Goal: Entertainment & Leisure: Participate in discussion

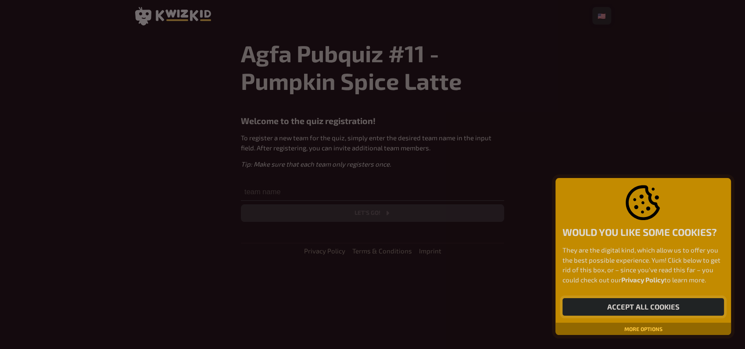
click at [608, 303] on button "Accept all cookies" at bounding box center [644, 308] width 162 height 18
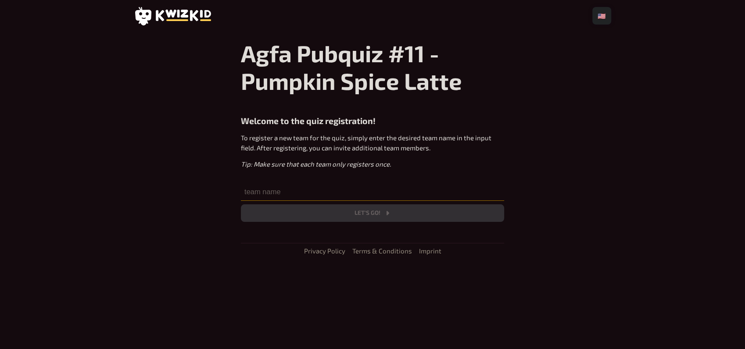
click at [414, 189] on input "text" at bounding box center [372, 192] width 263 height 18
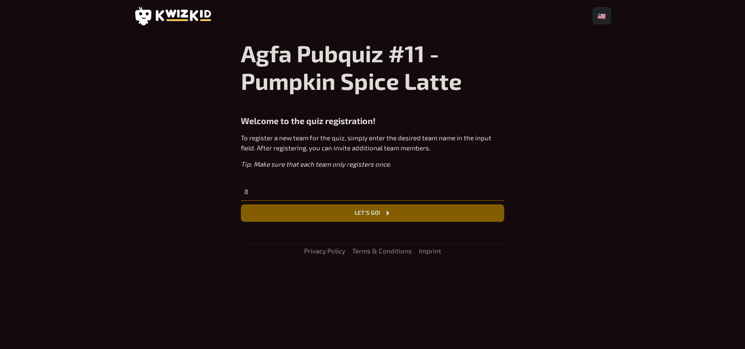
type input "i"
type input "the angular pros with friends and family"
click at [340, 215] on button "Let's go!" at bounding box center [372, 214] width 263 height 18
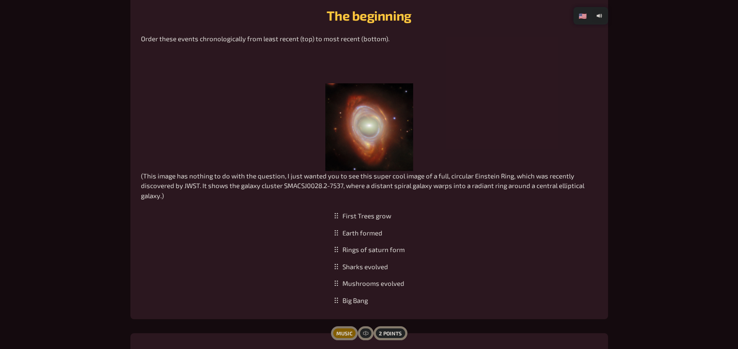
scroll to position [297, 0]
click at [367, 256] on div "Rings of saturn form" at bounding box center [369, 251] width 78 height 17
click at [370, 231] on div "Earth formed" at bounding box center [369, 234] width 78 height 17
drag, startPoint x: 363, startPoint y: 302, endPoint x: 373, endPoint y: 207, distance: 95.8
click at [373, 207] on div "Big Bang" at bounding box center [369, 205] width 78 height 17
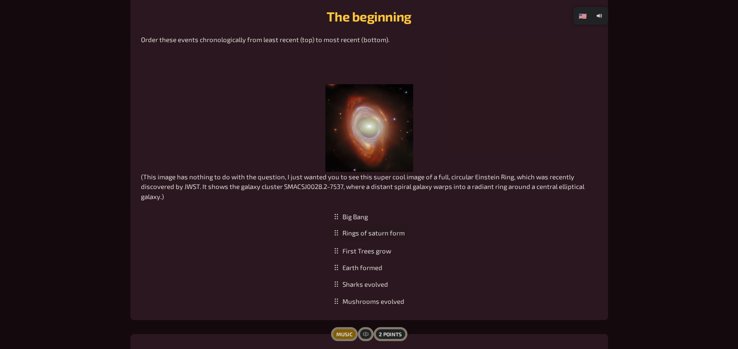
drag, startPoint x: 381, startPoint y: 270, endPoint x: 368, endPoint y: 234, distance: 37.7
click at [368, 234] on div "Rings of saturn form" at bounding box center [369, 233] width 78 height 17
drag, startPoint x: 360, startPoint y: 273, endPoint x: 378, endPoint y: 242, distance: 36.2
click at [378, 242] on div "Earth formed" at bounding box center [369, 236] width 78 height 17
click at [370, 255] on div "Rings of saturn form" at bounding box center [369, 249] width 78 height 17
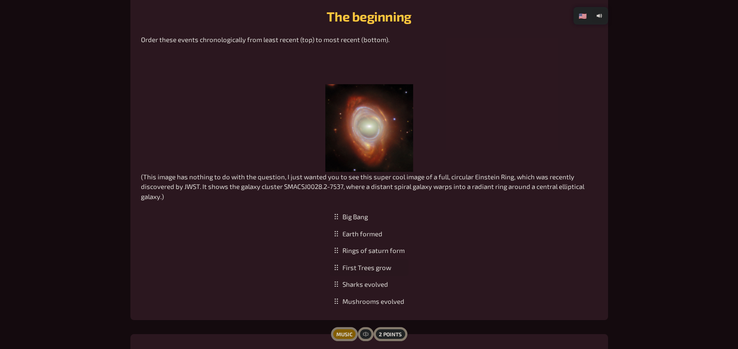
click at [373, 270] on div "First Trees grow" at bounding box center [369, 267] width 78 height 17
drag, startPoint x: 372, startPoint y: 309, endPoint x: 365, endPoint y: 272, distance: 37.9
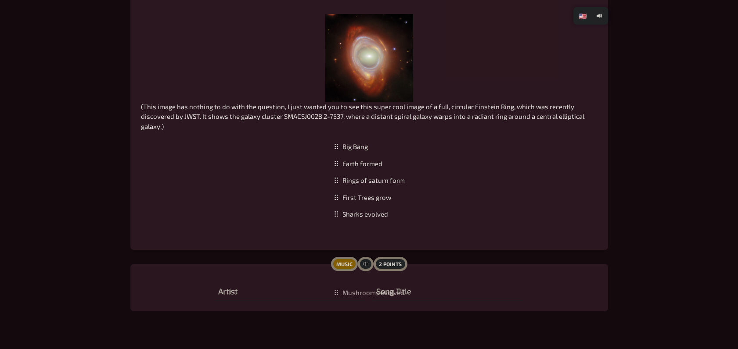
scroll to position [386, 0]
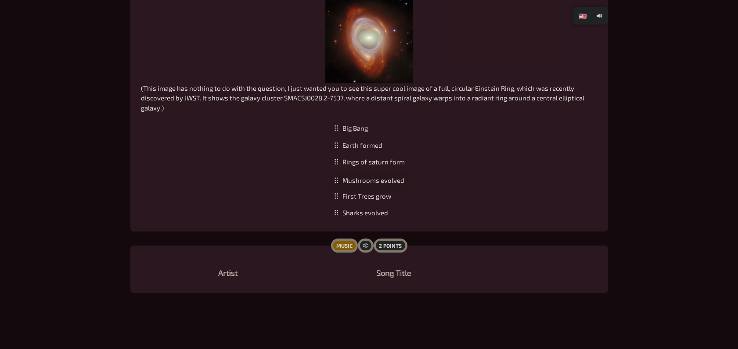
drag, startPoint x: 365, startPoint y: 272, endPoint x: 375, endPoint y: 180, distance: 91.9
click at [375, 180] on div "Mushrooms evolved" at bounding box center [369, 180] width 78 height 17
drag, startPoint x: 370, startPoint y: 216, endPoint x: 372, endPoint y: 196, distance: 20.8
click at [372, 196] on div "Sharks evolved" at bounding box center [369, 188] width 78 height 17
click at [278, 274] on input "text" at bounding box center [290, 274] width 151 height 18
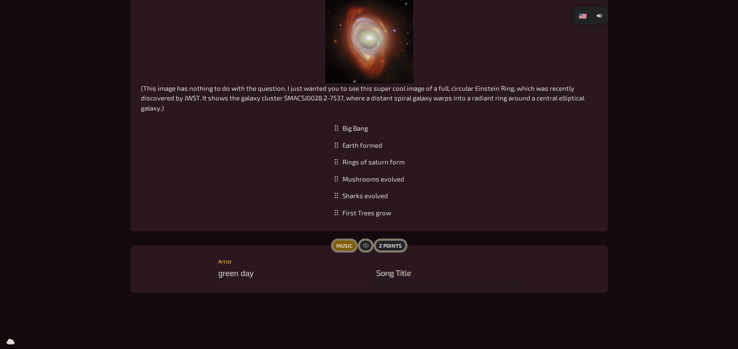
type input "green day"
type input "[PERSON_NAME] ends"
click at [547, 176] on div "Big Bang Earth formed Rings of saturn form Mushrooms evolved Sharks evolved Fir…" at bounding box center [369, 170] width 457 height 101
drag, startPoint x: 374, startPoint y: 167, endPoint x: 371, endPoint y: 181, distance: 14.7
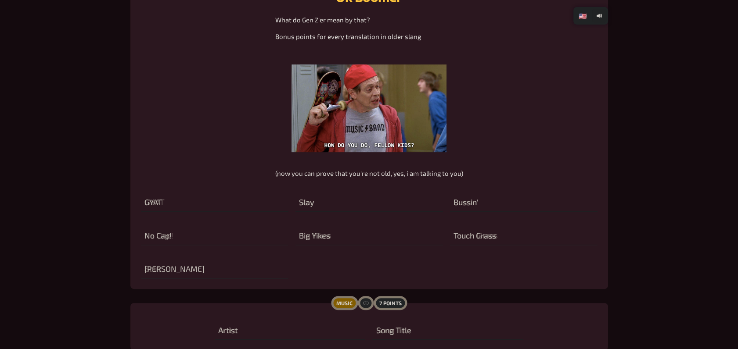
scroll to position [786, 0]
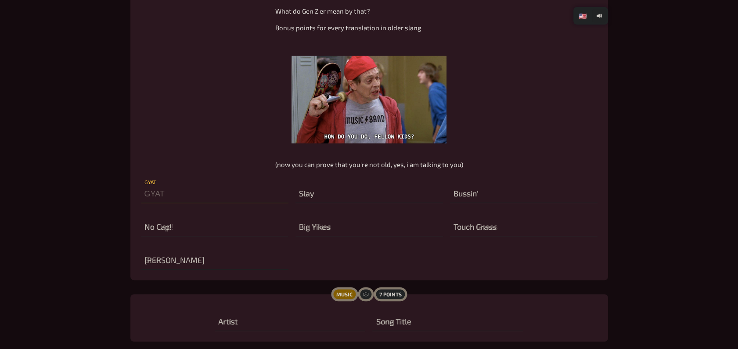
click at [204, 195] on input "text" at bounding box center [214, 195] width 147 height 18
type input "ass"
click at [494, 223] on input "text" at bounding box center [523, 228] width 147 height 18
type input "go outside"
click at [194, 225] on input "text" at bounding box center [214, 228] width 147 height 18
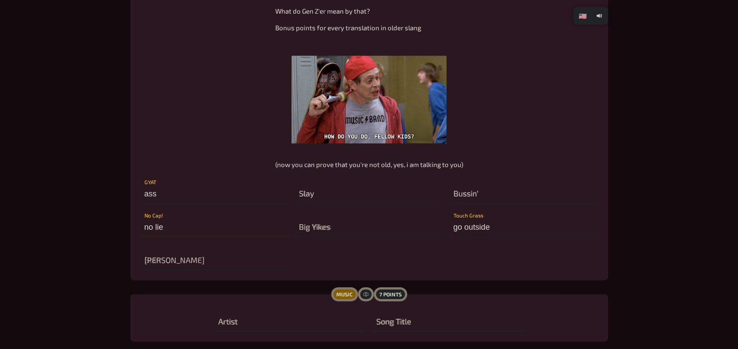
type input "no lie"
click at [321, 200] on input "text" at bounding box center [368, 195] width 147 height 18
type input "g"
click at [304, 194] on input "you go girl" at bounding box center [368, 195] width 147 height 18
type input "u go girl"
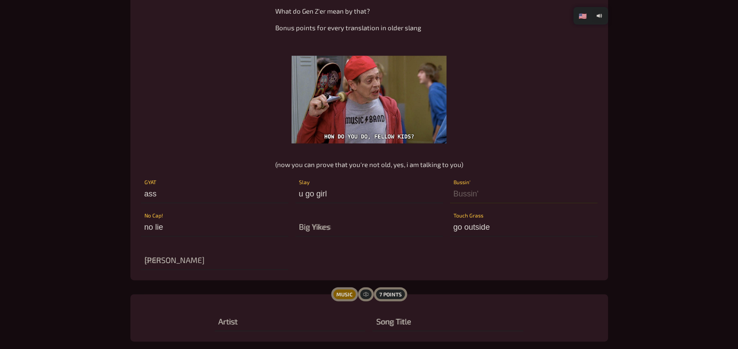
click at [470, 193] on input "text" at bounding box center [523, 195] width 147 height 18
type input "winning"
click at [231, 318] on input "text" at bounding box center [290, 323] width 151 height 18
type input "skrillex"
click at [420, 323] on input "text" at bounding box center [447, 323] width 151 height 18
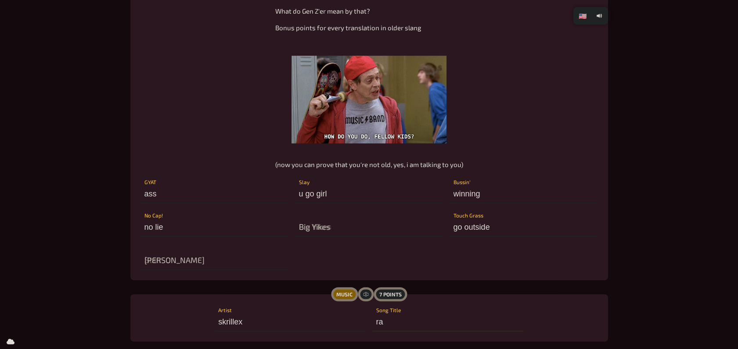
type input "r"
type input "badadam"
click at [331, 230] on input "text" at bounding box center [368, 228] width 147 height 18
type input "no go"
click at [182, 270] on input "text" at bounding box center [214, 261] width 147 height 18
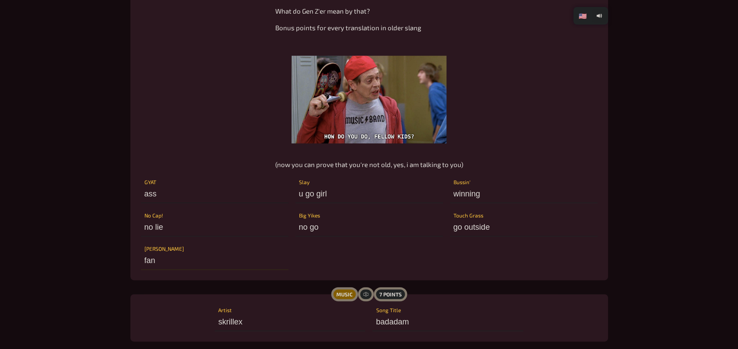
type input "fan"
click at [171, 194] on input "ass" at bounding box center [214, 195] width 147 height 18
click at [144, 197] on input "yo ass thick" at bounding box center [214, 195] width 147 height 18
type input "g yo ass thick"
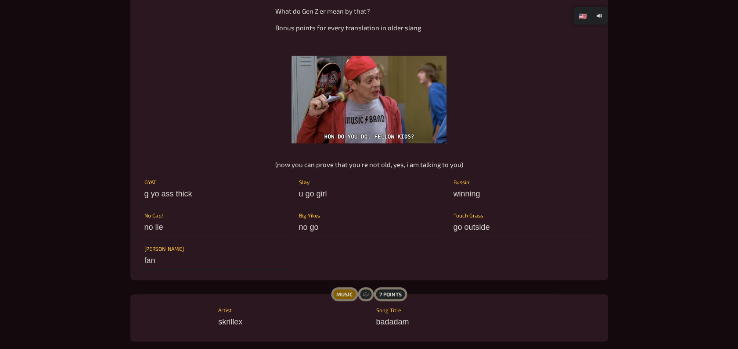
click at [193, 164] on div "What do Gen Z'er mean by that? Bonus points for every translation in older slan…" at bounding box center [369, 88] width 457 height 164
click at [330, 194] on input "u go girl" at bounding box center [368, 195] width 147 height 18
type input "u"
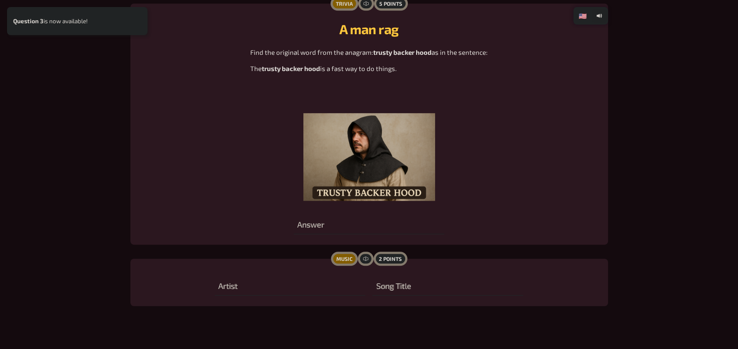
scroll to position [1194, 0]
type input "cool"
click at [402, 218] on input "text" at bounding box center [369, 225] width 151 height 18
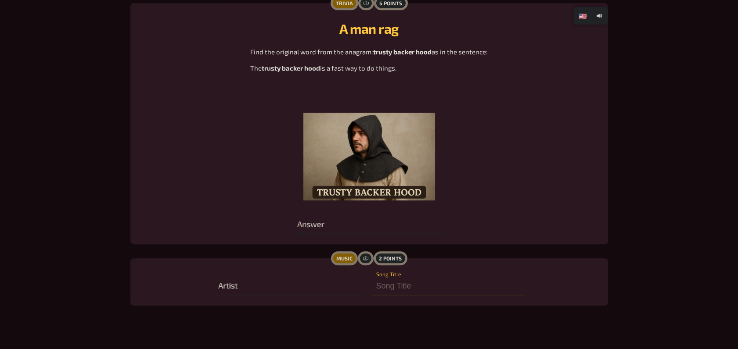
click at [405, 288] on input "text" at bounding box center [447, 287] width 151 height 18
type input "human"
click at [242, 285] on input "text" at bounding box center [290, 287] width 151 height 18
click at [238, 289] on input "rag'nbone'man" at bounding box center [290, 287] width 151 height 18
click at [290, 283] on input "rag'n'bone'man" at bounding box center [290, 287] width 151 height 18
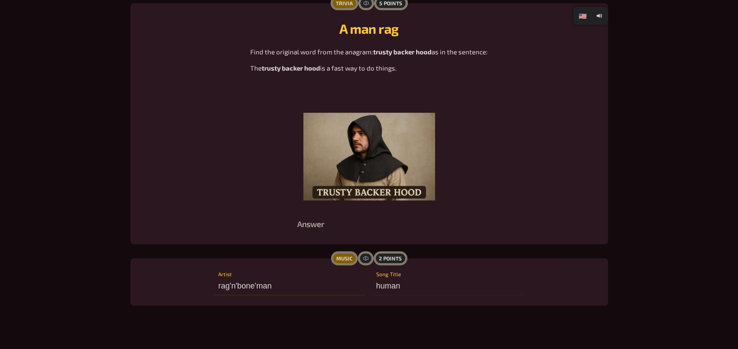
type input "rag'n'bone'man"
click at [310, 228] on input "text" at bounding box center [369, 225] width 151 height 18
click at [378, 54] on span "trusty backer hood" at bounding box center [402, 52] width 58 height 8
drag, startPoint x: 378, startPoint y: 54, endPoint x: 422, endPoint y: 51, distance: 44.4
click at [422, 51] on span "trusty backer hood" at bounding box center [402, 52] width 58 height 8
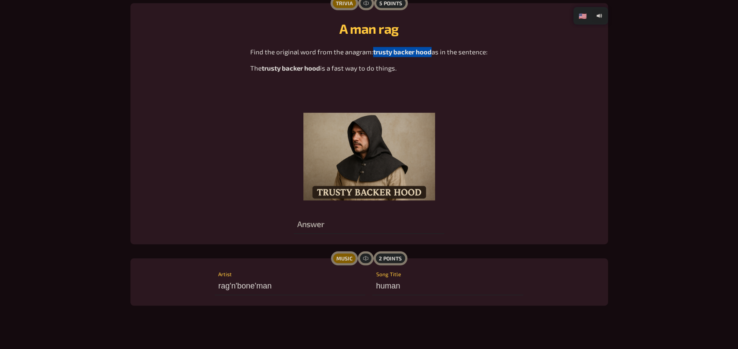
copy span "trusty backer hood"
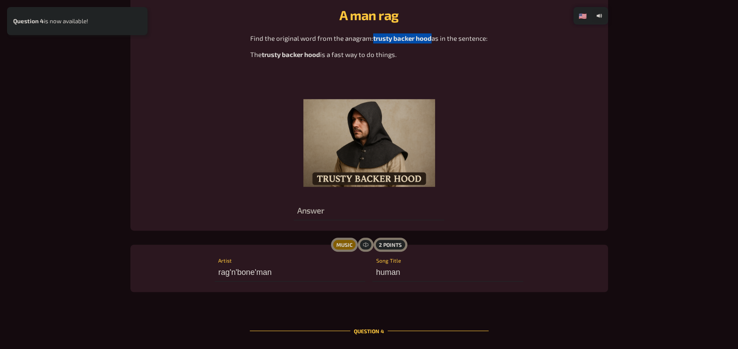
click at [212, 185] on div "Find the original word from the anagram: trusty backer hood as in the sentence:…" at bounding box center [369, 110] width 457 height 154
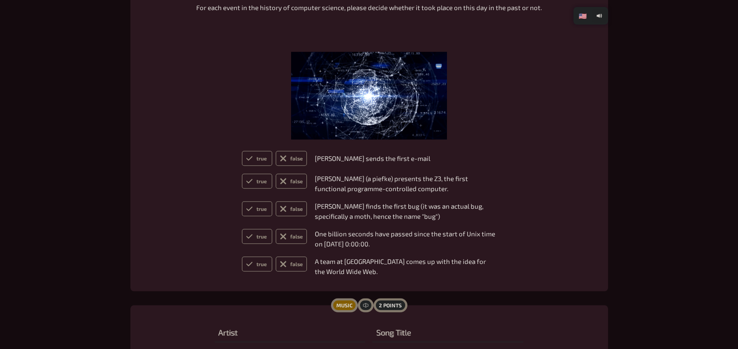
scroll to position [1615, 0]
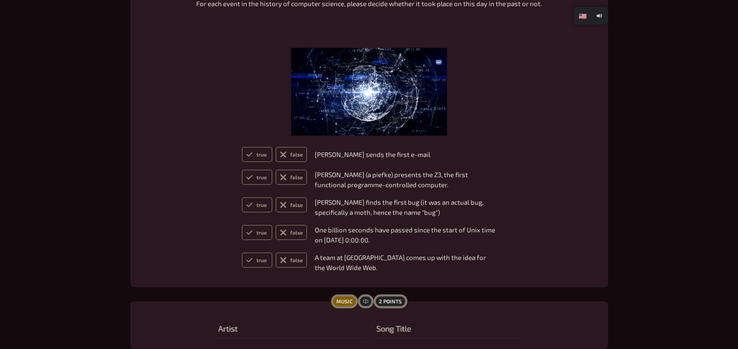
click at [232, 345] on div "Music 2 points Artist Song Title" at bounding box center [369, 325] width 478 height 47
click at [237, 324] on input "text" at bounding box center [290, 330] width 151 height 18
type input "ellectric callboy"
click at [414, 330] on input "text" at bounding box center [447, 330] width 151 height 18
type input "everytime we touch"
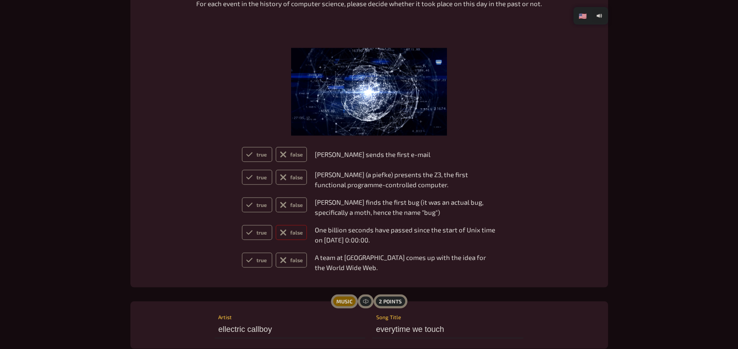
click at [286, 227] on label "false" at bounding box center [291, 232] width 31 height 15
click at [242, 225] on input "false" at bounding box center [241, 225] width 0 height 0
radio input "true"
click at [289, 207] on label "false" at bounding box center [291, 205] width 31 height 15
click at [242, 198] on input "false" at bounding box center [241, 197] width 0 height 0
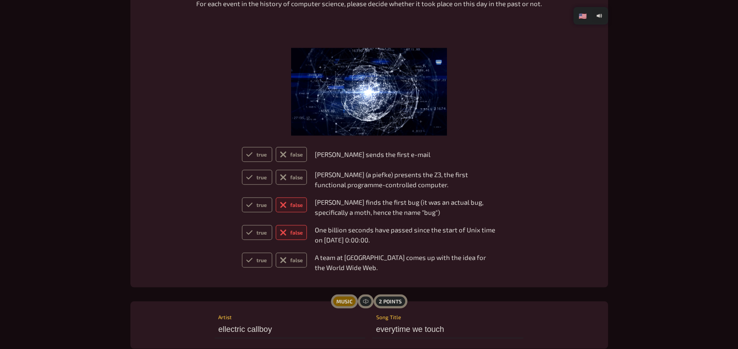
radio input "true"
click at [255, 151] on label "true" at bounding box center [257, 154] width 30 height 15
click at [242, 147] on input "true" at bounding box center [241, 147] width 0 height 0
radio input "true"
click at [253, 177] on label "true" at bounding box center [257, 177] width 30 height 15
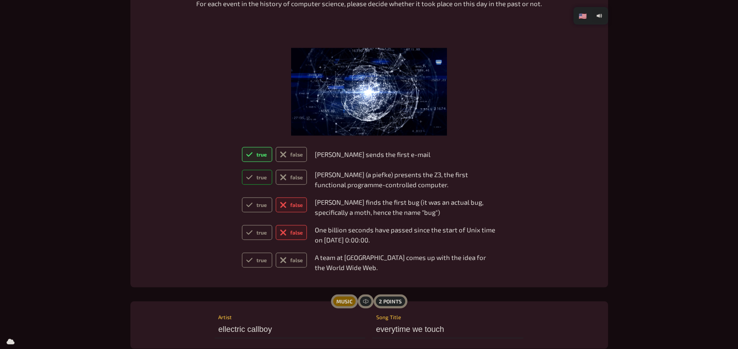
click at [242, 170] on input "true" at bounding box center [241, 169] width 0 height 0
radio input "true"
click at [247, 266] on label "true" at bounding box center [257, 260] width 30 height 15
click at [242, 253] on input "true" at bounding box center [241, 252] width 0 height 0
radio input "true"
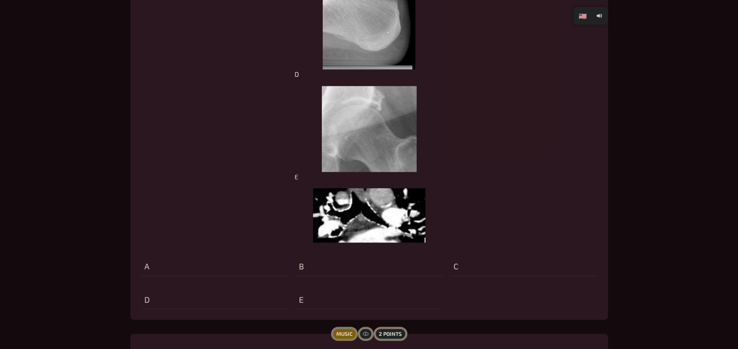
scroll to position [2388, 0]
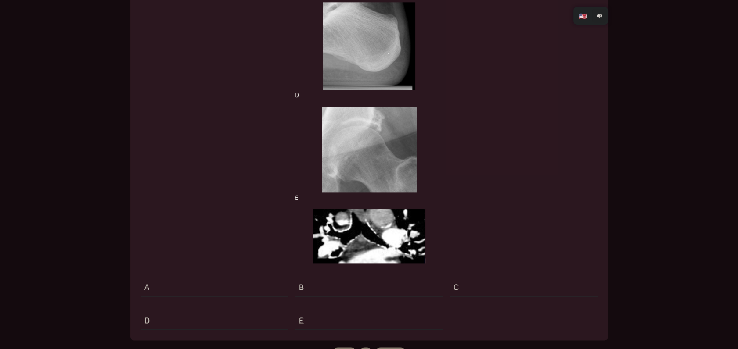
scroll to position [2357, 0]
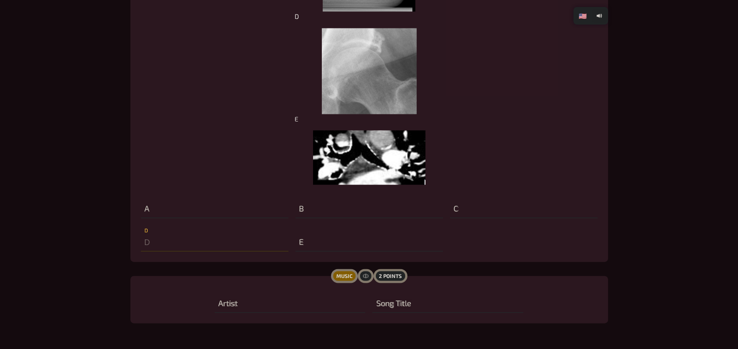
click at [196, 241] on input "text" at bounding box center [214, 243] width 147 height 18
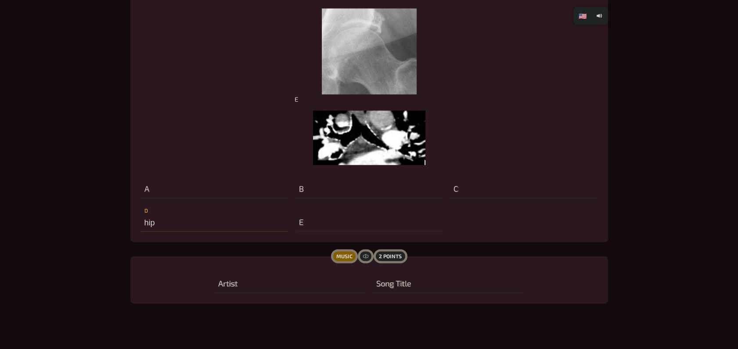
scroll to position [2385, 0]
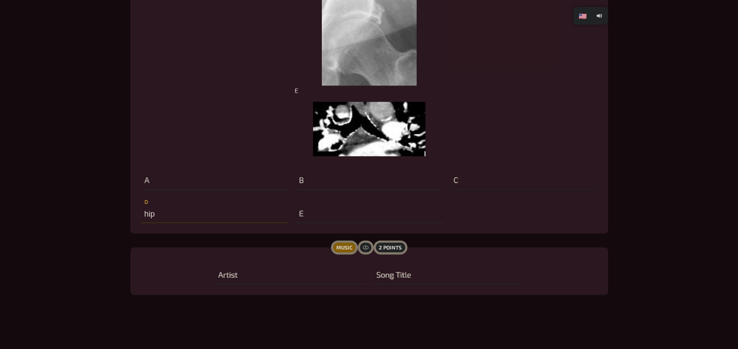
type input "hip"
click at [466, 185] on input "text" at bounding box center [523, 181] width 147 height 18
type input "heel"
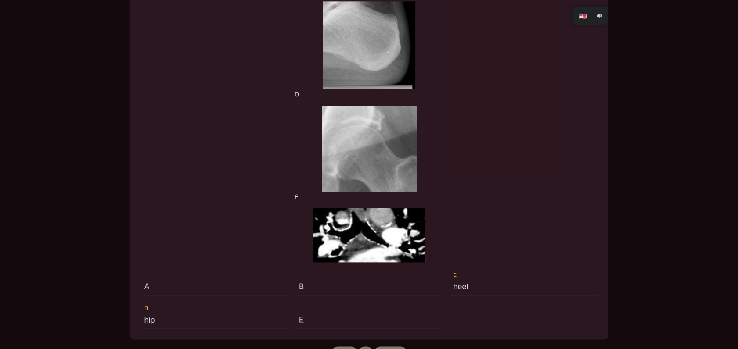
scroll to position [2295, 0]
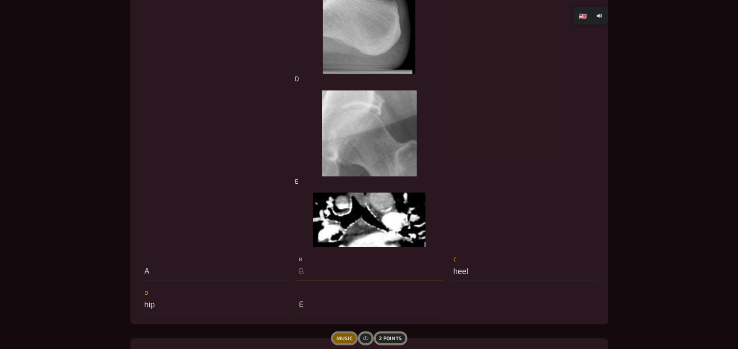
click at [362, 272] on input "text" at bounding box center [368, 272] width 147 height 18
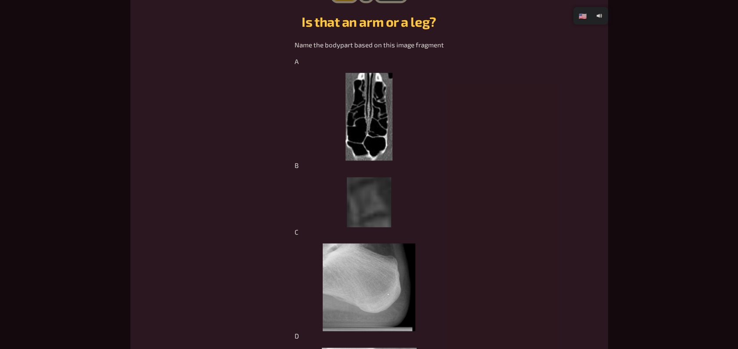
scroll to position [2036, 0]
type input "spine"
click at [384, 124] on img at bounding box center [368, 117] width 47 height 88
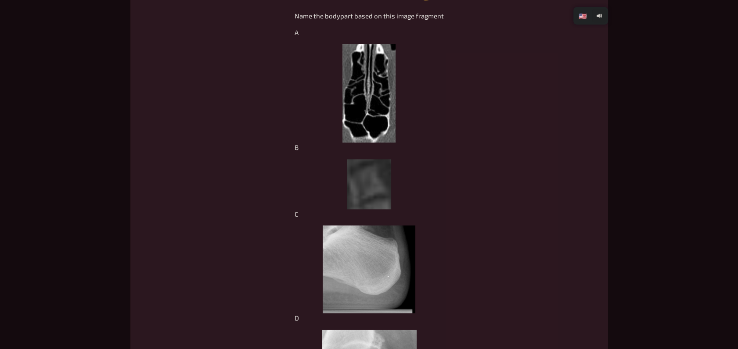
scroll to position [2399, 0]
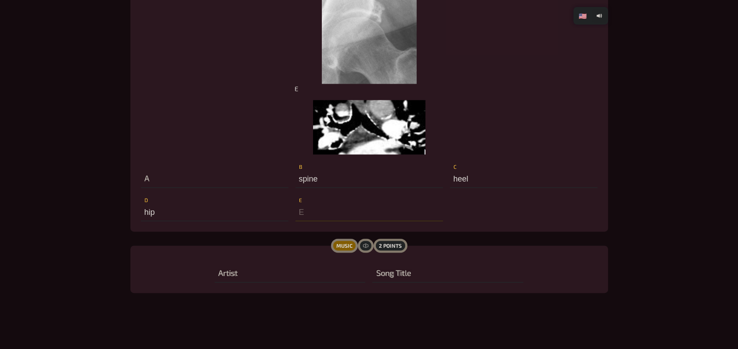
click at [369, 212] on input "text" at bounding box center [368, 213] width 147 height 18
type input "gallbladder"
click at [195, 176] on input "text" at bounding box center [214, 179] width 147 height 18
click at [241, 276] on input "text" at bounding box center [290, 274] width 151 height 18
click at [424, 267] on input "text" at bounding box center [447, 274] width 151 height 18
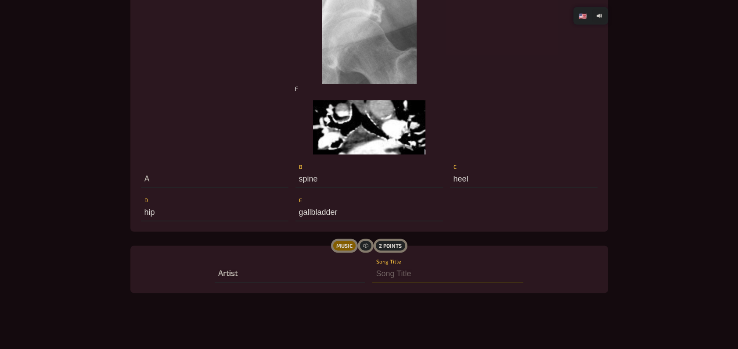
scroll to position [2399, 0]
click at [186, 172] on input "text" at bounding box center [214, 179] width 147 height 18
type input "thyroid"
click at [272, 277] on input "text" at bounding box center [290, 274] width 151 height 18
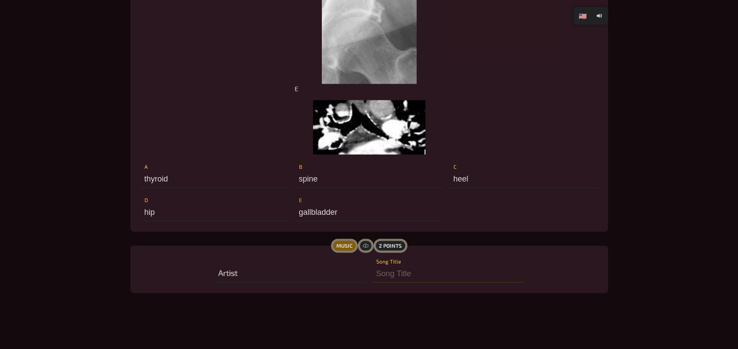
click at [399, 271] on input "text" at bounding box center [447, 274] width 151 height 18
type input "better with you"
click at [228, 275] on input "text" at bounding box center [290, 274] width 151 height 18
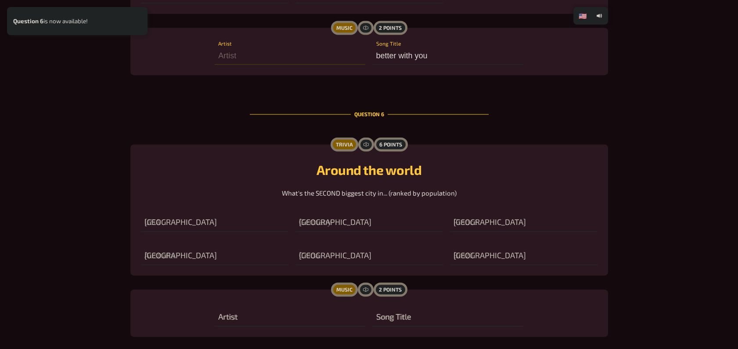
scroll to position [2662, 0]
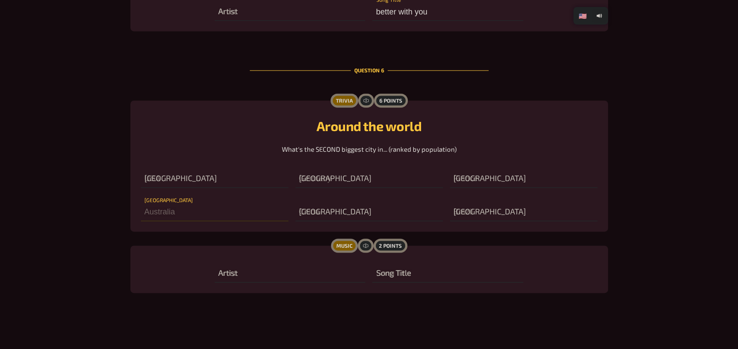
click at [160, 215] on input "text" at bounding box center [214, 213] width 147 height 18
type input "[GEOGRAPHIC_DATA]"
click at [473, 212] on input "text" at bounding box center [523, 213] width 147 height 18
type input "[GEOGRAPHIC_DATA]"
click at [459, 179] on input "text" at bounding box center [523, 179] width 147 height 18
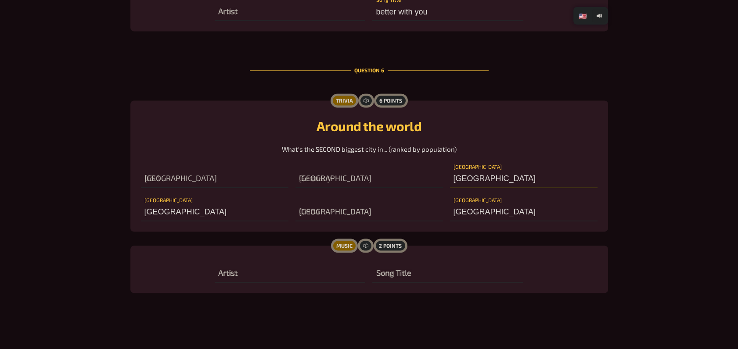
type input "[GEOGRAPHIC_DATA]"
click at [349, 183] on input "text" at bounding box center [368, 179] width 147 height 18
type input "[GEOGRAPHIC_DATA]"
click at [238, 267] on input "text" at bounding box center [290, 274] width 151 height 18
type input "system of a down"
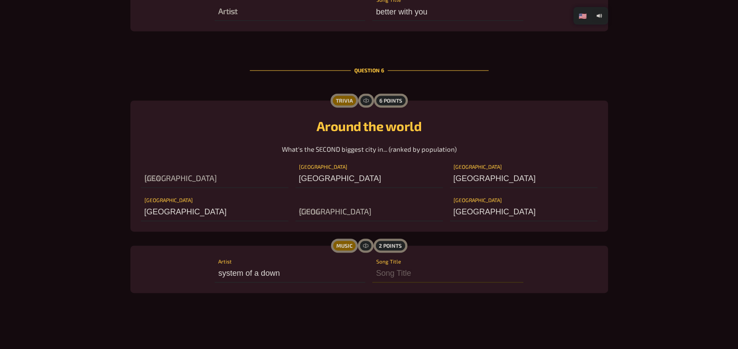
click at [405, 277] on input "text" at bounding box center [447, 274] width 151 height 18
click at [157, 175] on input "text" at bounding box center [214, 179] width 147 height 18
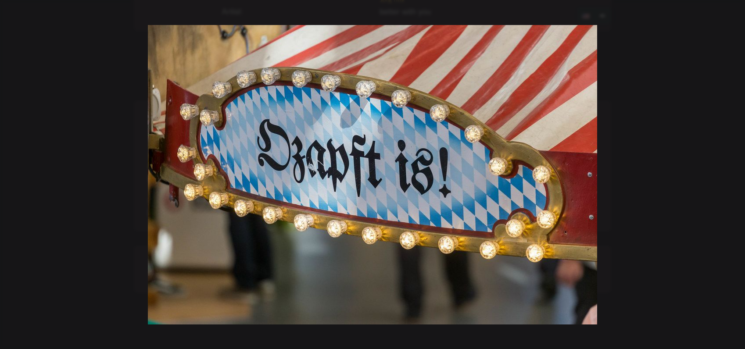
type input "LA"
click at [202, 214] on div at bounding box center [372, 174] width 745 height 349
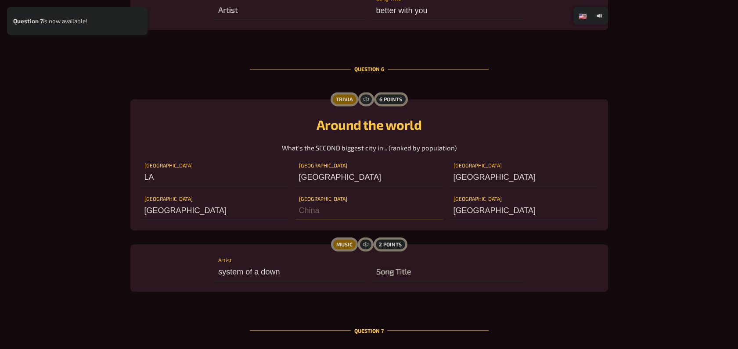
click at [338, 214] on input "text" at bounding box center [368, 211] width 147 height 18
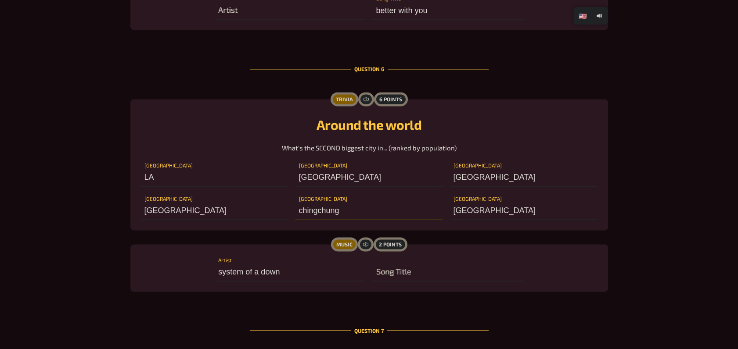
click at [367, 217] on input "chingchung" at bounding box center [368, 211] width 147 height 18
click at [367, 217] on input "w" at bounding box center [368, 211] width 147 height 18
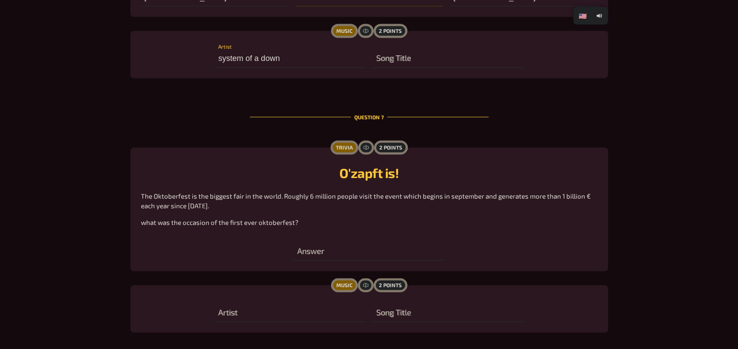
scroll to position [2917, 0]
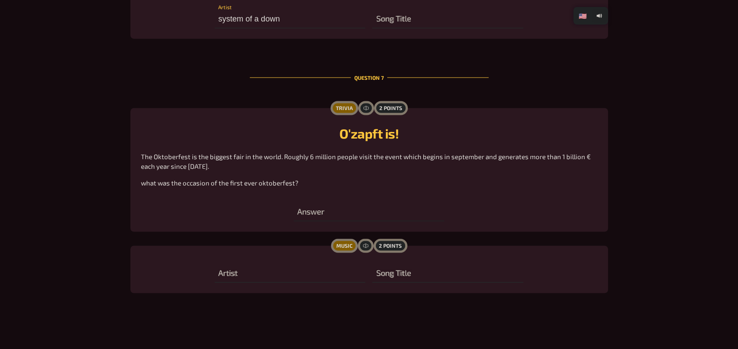
type input "wuhan"
click at [327, 215] on input "text" at bounding box center [369, 213] width 151 height 18
type input "beer"
click at [388, 278] on input "text" at bounding box center [447, 274] width 151 height 18
type input "hide away"
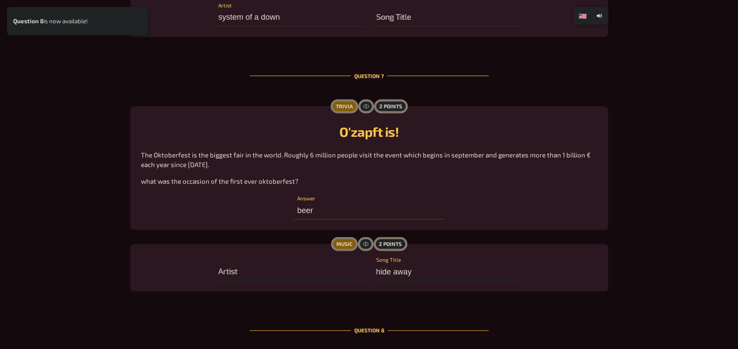
click at [330, 216] on input "beer" at bounding box center [369, 211] width 151 height 18
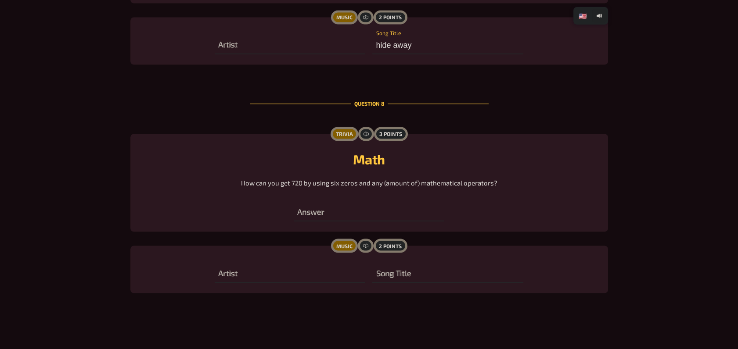
scroll to position [3165, 0]
type input "beer october"
click at [281, 216] on div "Math How can you get 720 by using six zeros and any (amount of) mathematical op…" at bounding box center [369, 182] width 457 height 77
click at [304, 206] on input "text" at bounding box center [369, 213] width 151 height 18
type input "0"
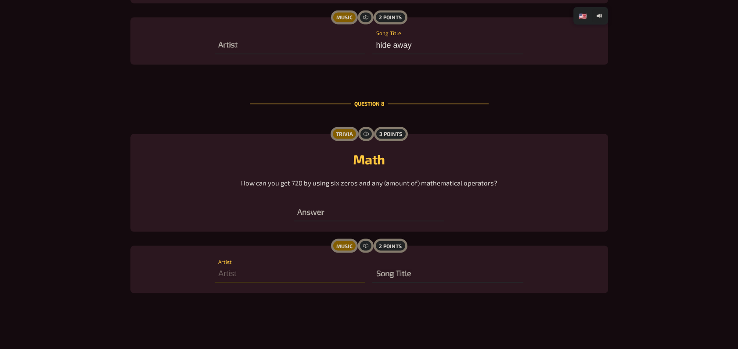
click at [231, 277] on input "text" at bounding box center [290, 274] width 151 height 18
type input "linkin park"
click at [415, 271] on input "text" at bounding box center [447, 274] width 151 height 18
click at [346, 211] on input "text" at bounding box center [369, 213] width 151 height 18
type input "cos"
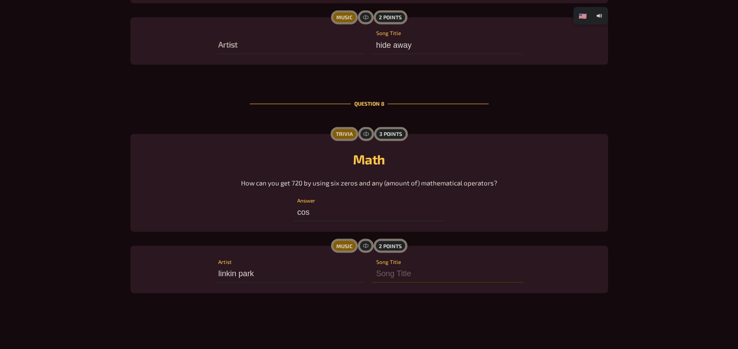
click at [410, 270] on input "text" at bounding box center [447, 274] width 151 height 18
type input "emptiness machine"
click at [353, 214] on input "cos" at bounding box center [369, 213] width 151 height 18
paste input "cos 0"
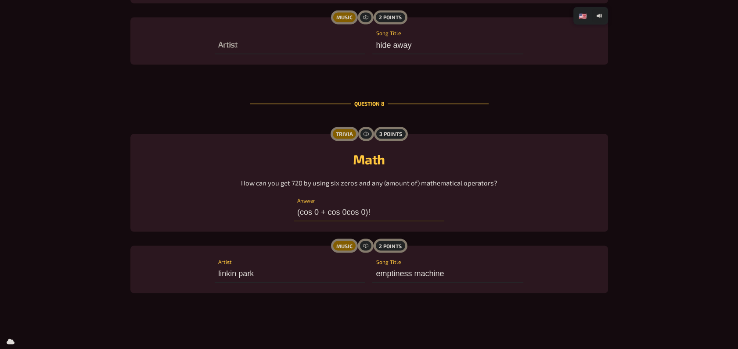
paste input "cos 0"
paste input "+ cos 0"
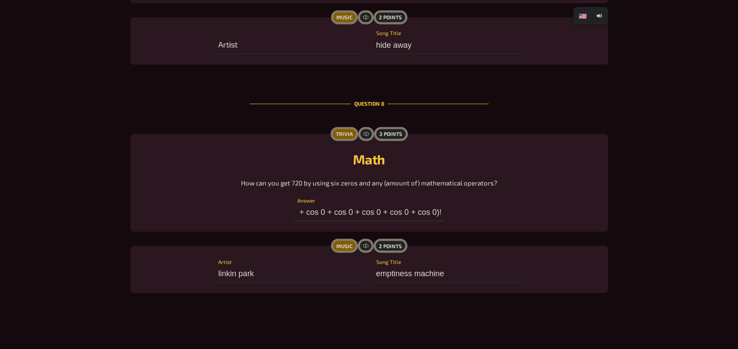
type input "(cos 0 + cos 0 + cos 0 + cos 0 + cos 0 + cos 0)!"
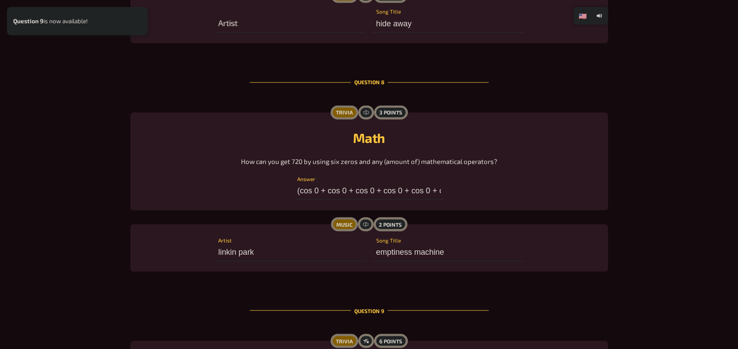
scroll to position [3504, 0]
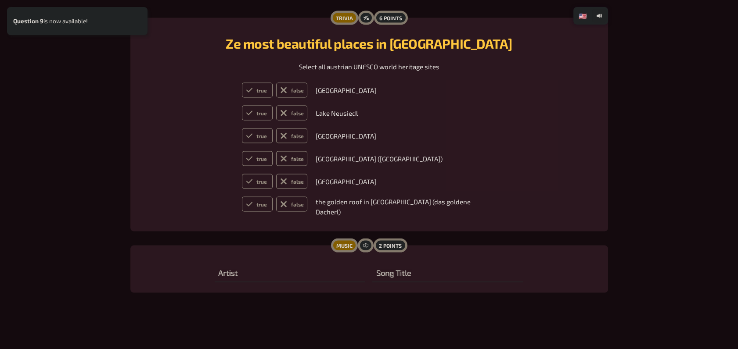
click at [200, 147] on div "Ze most beautiful places in [GEOGRAPHIC_DATA] Select all austrian UNESCO world …" at bounding box center [369, 125] width 457 height 193
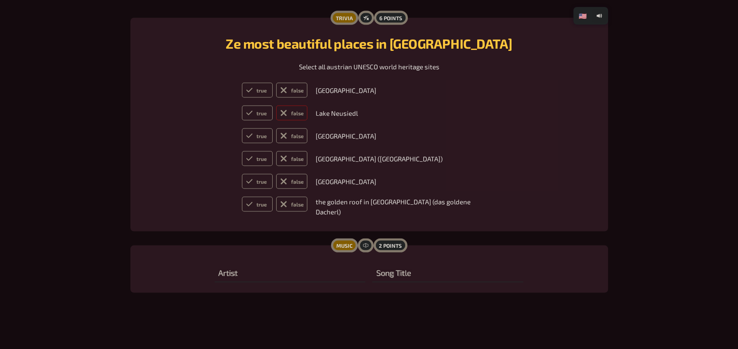
click at [307, 119] on label "false" at bounding box center [291, 113] width 31 height 15
click at [242, 106] on input "false" at bounding box center [241, 105] width 0 height 0
radio input "true"
click at [273, 136] on label "true" at bounding box center [257, 136] width 31 height 15
click at [242, 129] on input "true" at bounding box center [241, 128] width 0 height 0
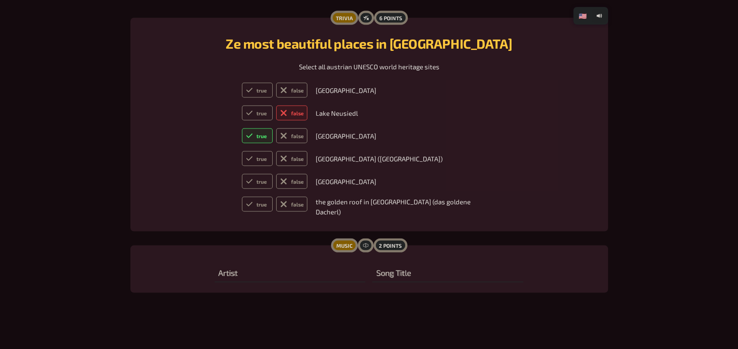
radio input "true"
click at [272, 87] on td "true false" at bounding box center [274, 90] width 73 height 22
click at [253, 94] on icon at bounding box center [249, 90] width 7 height 7
click at [242, 83] on input "true" at bounding box center [241, 83] width 0 height 0
radio input "true"
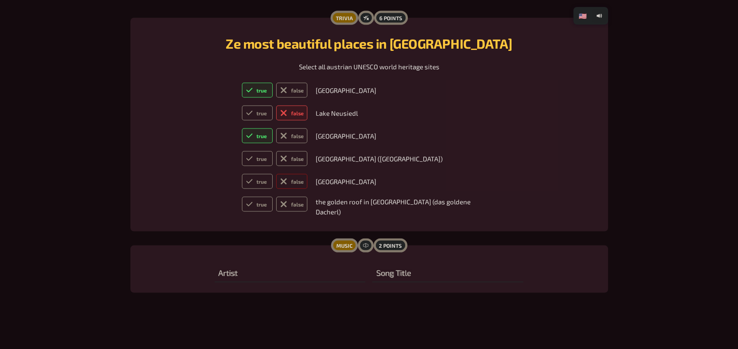
click at [302, 189] on label "false" at bounding box center [291, 181] width 31 height 15
click at [242, 174] on input "false" at bounding box center [241, 174] width 0 height 0
radio input "true"
click at [253, 208] on icon at bounding box center [249, 204] width 7 height 7
click at [242, 197] on input "true" at bounding box center [241, 197] width 0 height 0
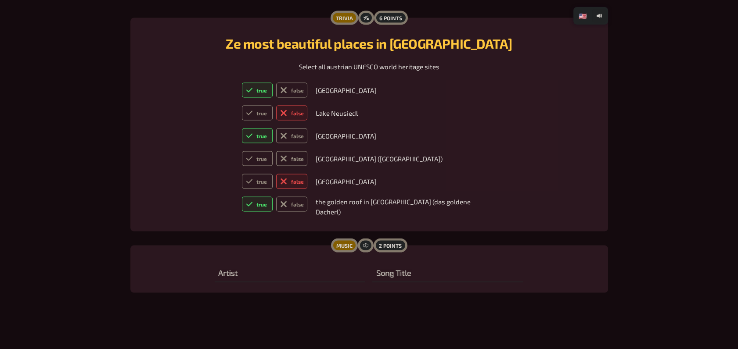
radio input "true"
click at [241, 279] on input "text" at bounding box center [290, 274] width 151 height 18
type input "Falco"
click at [421, 267] on input "text" at bounding box center [447, 274] width 151 height 18
type input "schon mit dir"
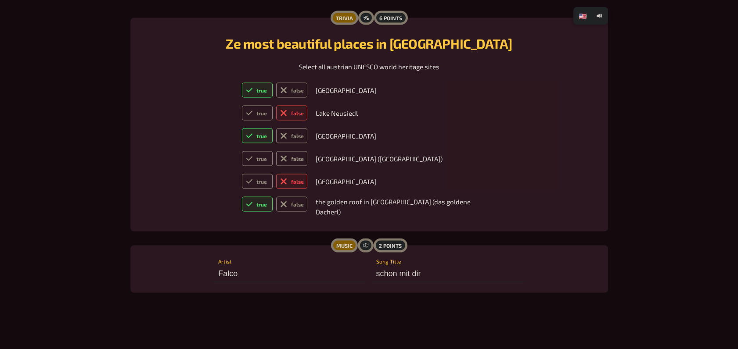
click at [367, 169] on td "[GEOGRAPHIC_DATA] ([GEOGRAPHIC_DATA])" at bounding box center [406, 159] width 188 height 22
drag, startPoint x: 367, startPoint y: 169, endPoint x: 424, endPoint y: 172, distance: 57.6
click at [424, 170] on td "[GEOGRAPHIC_DATA] ([GEOGRAPHIC_DATA])" at bounding box center [406, 159] width 188 height 22
click at [432, 164] on p "[GEOGRAPHIC_DATA] ([GEOGRAPHIC_DATA])" at bounding box center [405, 159] width 181 height 10
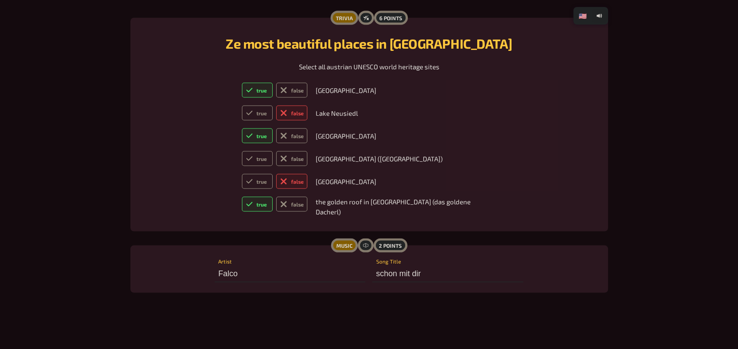
click at [351, 162] on p "[GEOGRAPHIC_DATA] ([GEOGRAPHIC_DATA])" at bounding box center [405, 159] width 181 height 10
drag, startPoint x: 351, startPoint y: 162, endPoint x: 376, endPoint y: 164, distance: 25.1
click at [376, 164] on p "[GEOGRAPHIC_DATA] ([GEOGRAPHIC_DATA])" at bounding box center [405, 159] width 181 height 10
drag, startPoint x: 376, startPoint y: 164, endPoint x: 427, endPoint y: 162, distance: 51.4
click at [427, 162] on p "[GEOGRAPHIC_DATA] ([GEOGRAPHIC_DATA])" at bounding box center [405, 159] width 181 height 10
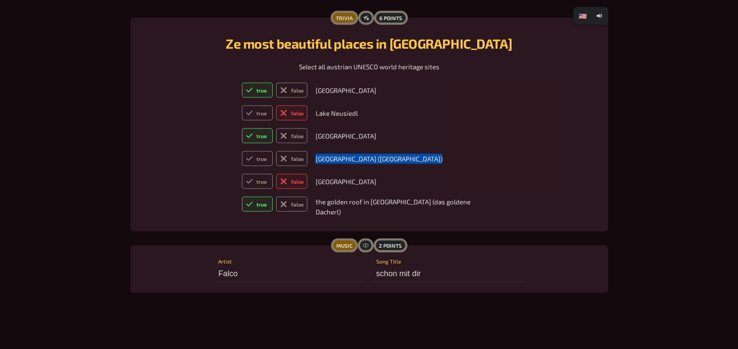
click at [427, 162] on p "[GEOGRAPHIC_DATA] ([GEOGRAPHIC_DATA])" at bounding box center [405, 159] width 181 height 10
click at [270, 166] on label "true" at bounding box center [257, 158] width 31 height 15
click at [242, 151] on input "true" at bounding box center [241, 151] width 0 height 0
radio input "true"
click at [365, 158] on td "[GEOGRAPHIC_DATA] ([GEOGRAPHIC_DATA])" at bounding box center [406, 159] width 188 height 22
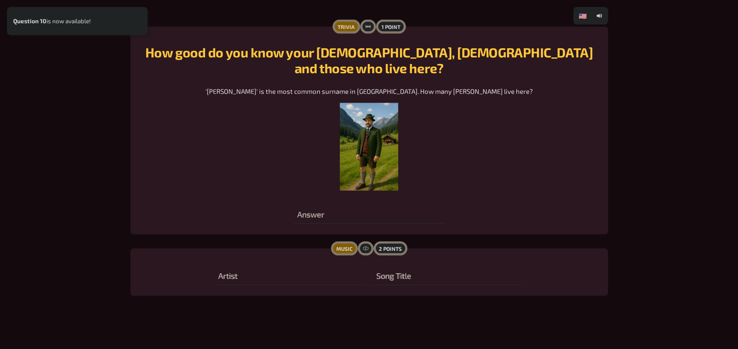
scroll to position [3827, 0]
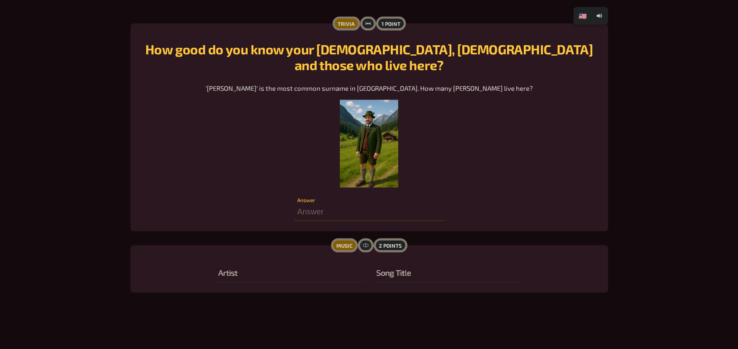
click at [330, 210] on input "number" at bounding box center [369, 213] width 151 height 18
type input "69000"
click at [387, 274] on input "text" at bounding box center [447, 274] width 151 height 18
type input "vienna calling"
click at [295, 267] on input "text" at bounding box center [290, 274] width 151 height 18
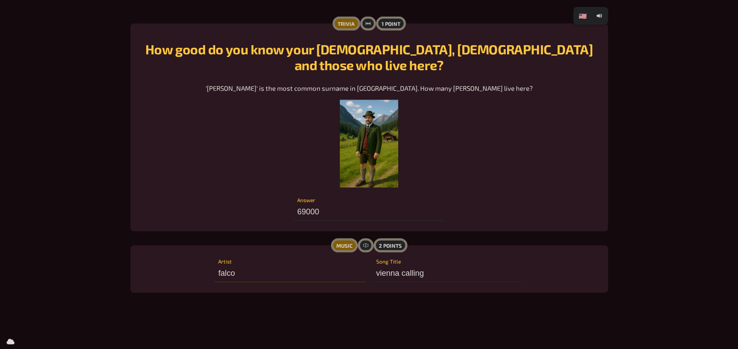
type input "falco"
click at [295, 210] on input "69000" at bounding box center [369, 213] width 151 height 18
type input "269420"
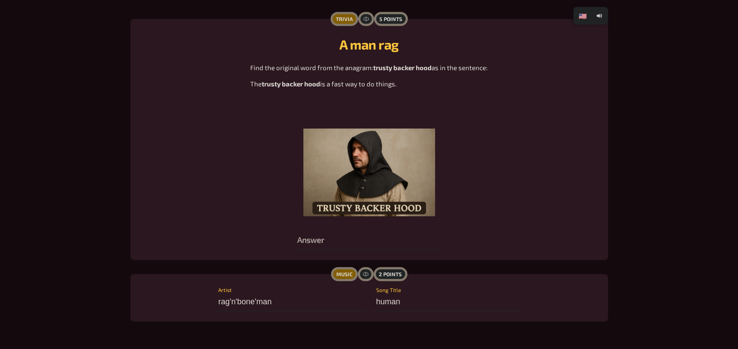
scroll to position [1180, 0]
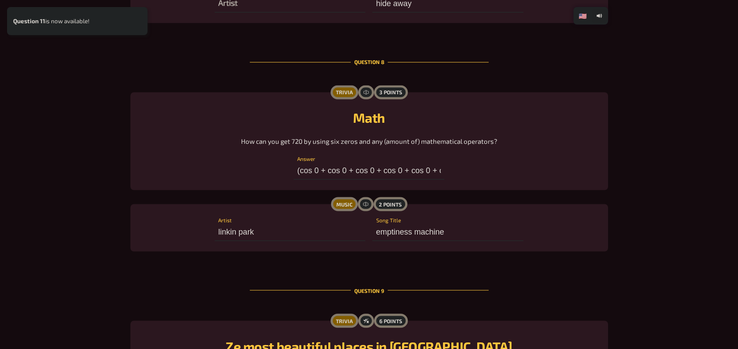
click at [275, 138] on p "How can you get 720 by using six zeros and any (amount of) mathematical operato…" at bounding box center [369, 141] width 256 height 10
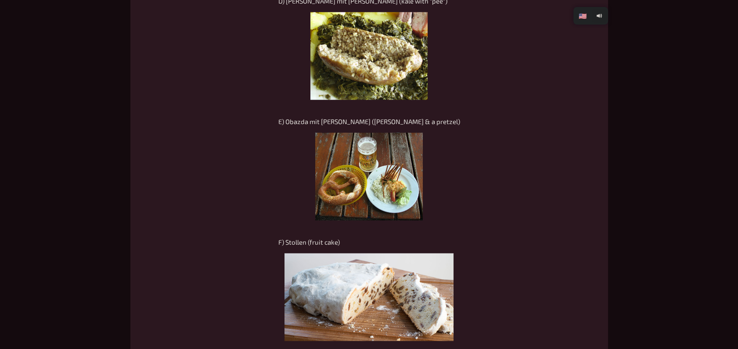
scroll to position [4787, 0]
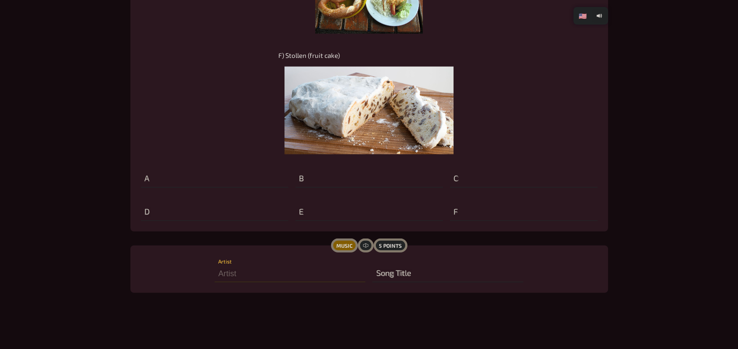
click at [225, 268] on input "text" at bounding box center [290, 274] width 151 height 18
type input "fall out boys"
click at [416, 267] on input "text" at bounding box center [447, 274] width 151 height 18
type input "centuries"
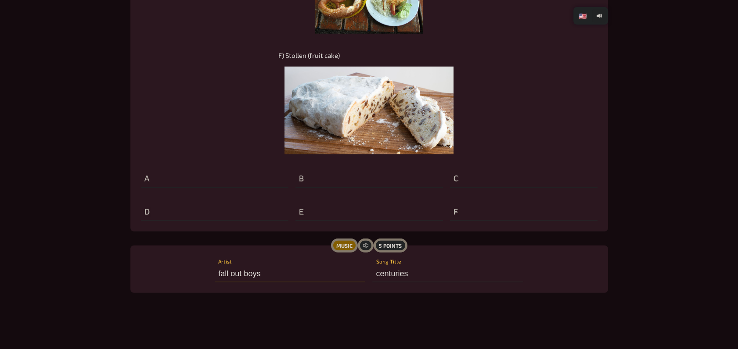
click at [275, 276] on input "fall out boys" at bounding box center [290, 274] width 151 height 18
type input "fall out boy"
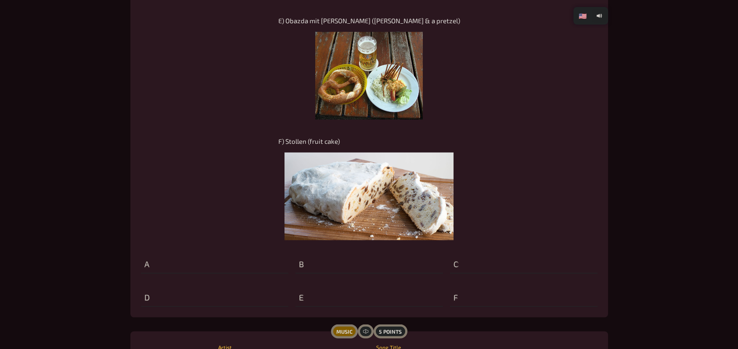
scroll to position [4734, 0]
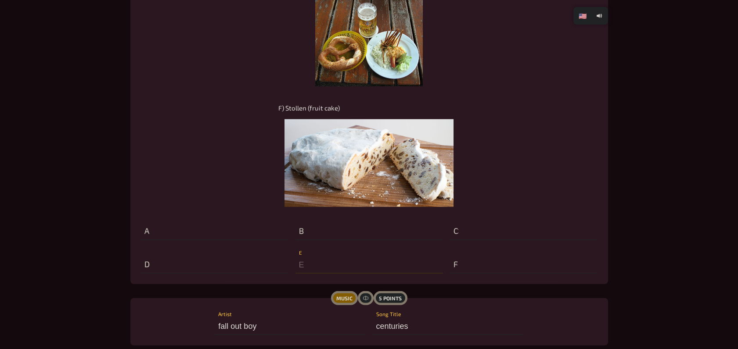
click at [368, 263] on input "text" at bounding box center [368, 265] width 147 height 18
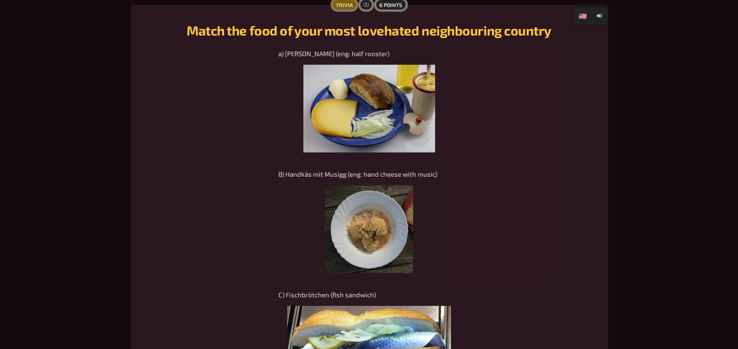
scroll to position [4186, 0]
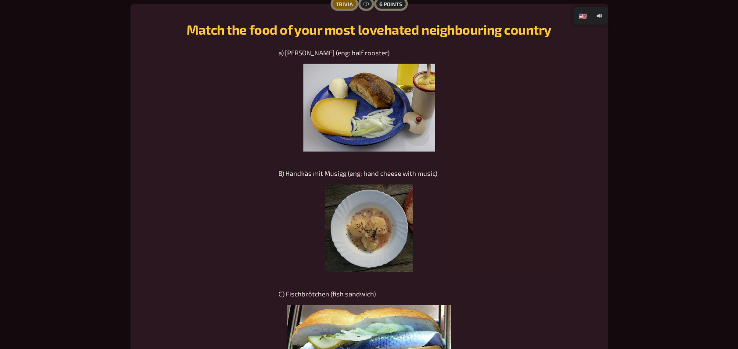
type input "bavaria"
click at [365, 97] on img at bounding box center [369, 108] width 132 height 88
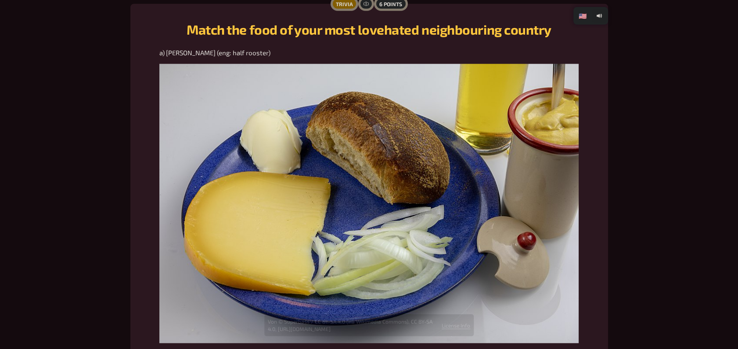
click at [334, 133] on img at bounding box center [368, 204] width 419 height 280
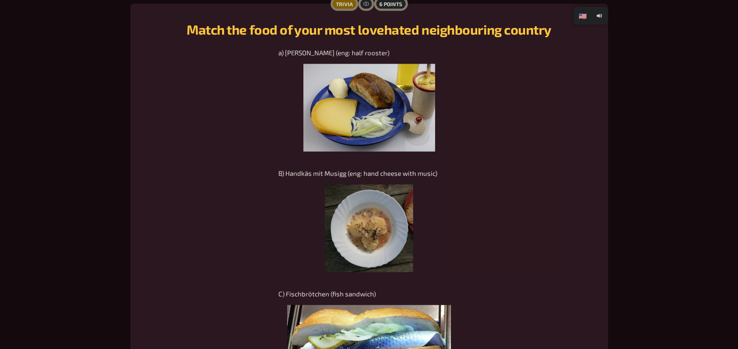
click at [370, 132] on img at bounding box center [369, 108] width 132 height 88
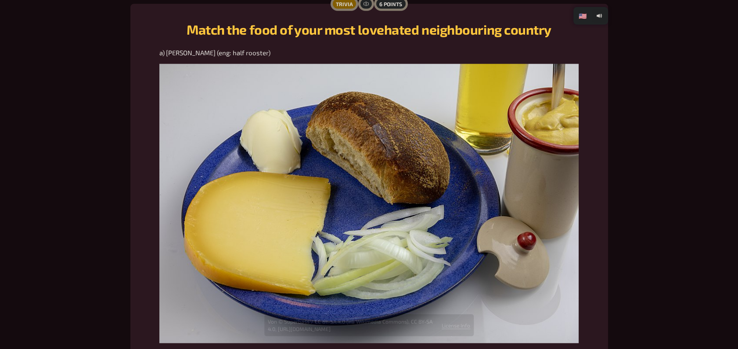
click at [370, 132] on img at bounding box center [368, 204] width 419 height 280
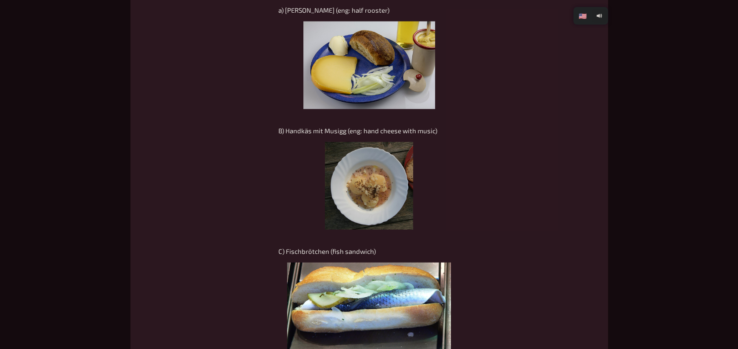
scroll to position [4229, 0]
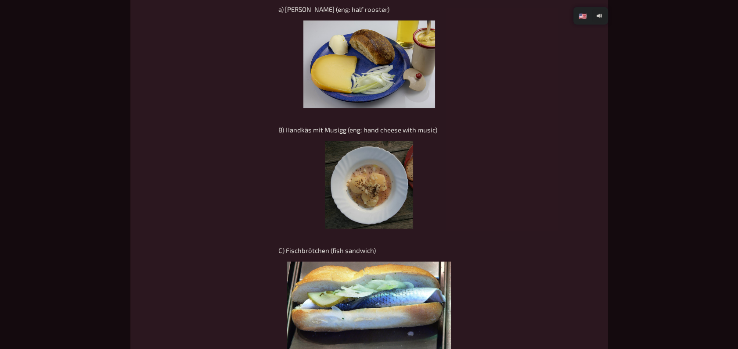
click at [355, 133] on span "B) Handkäs mit Musigg (eng: hand cheese with music)" at bounding box center [357, 130] width 159 height 8
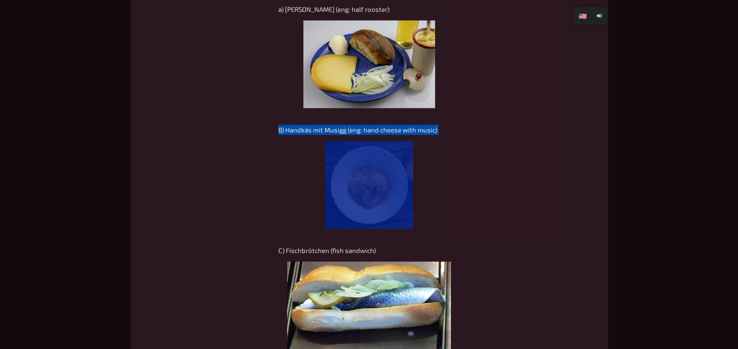
drag, startPoint x: 355, startPoint y: 133, endPoint x: 429, endPoint y: 135, distance: 74.2
click at [429, 135] on p "B) Handkäs mit Musigg (eng: hand cheese with music)" at bounding box center [369, 130] width 182 height 10
click at [429, 131] on span "B) Handkäs mit Musigg (eng: hand cheese with music)" at bounding box center [357, 130] width 159 height 8
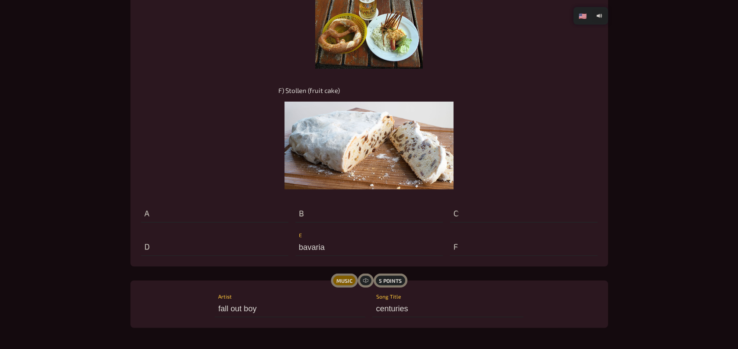
scroll to position [4762, 0]
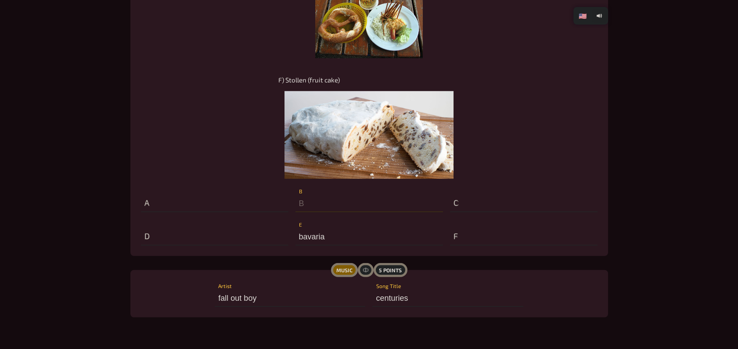
click at [331, 205] on input "text" at bounding box center [368, 204] width 147 height 18
click at [337, 205] on input "baden wuertemberg" at bounding box center [368, 204] width 147 height 18
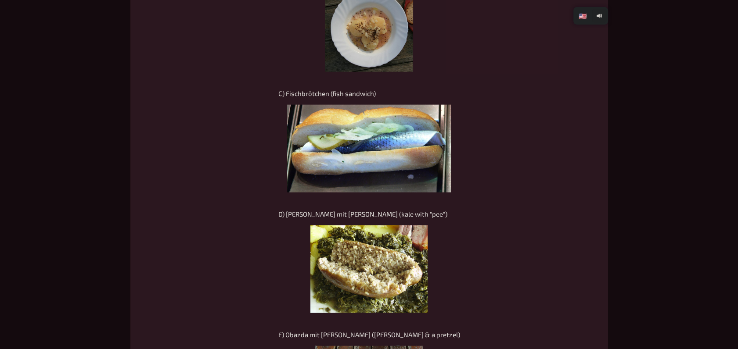
scroll to position [4392, 0]
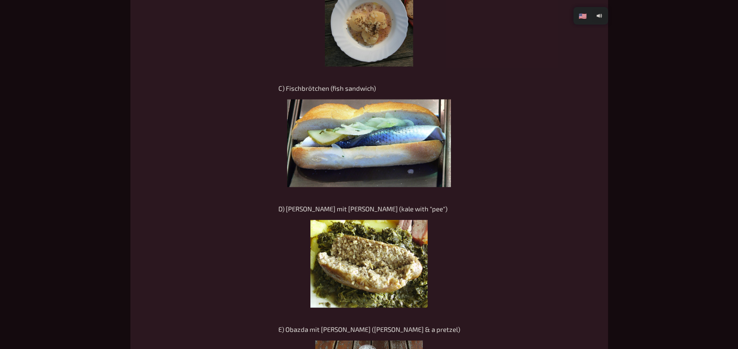
type input "[GEOGRAPHIC_DATA]"
click at [341, 207] on span "D) [PERSON_NAME] mit [PERSON_NAME] (kale with "pee")" at bounding box center [362, 209] width 169 height 8
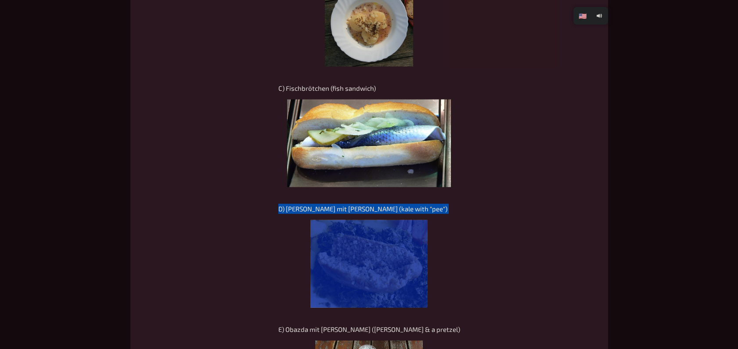
click at [234, 201] on div "a) [PERSON_NAME] (eng: half rooster) Von © Superbass / CC BY-SA 4.0 (via Wikime…" at bounding box center [369, 196] width 457 height 708
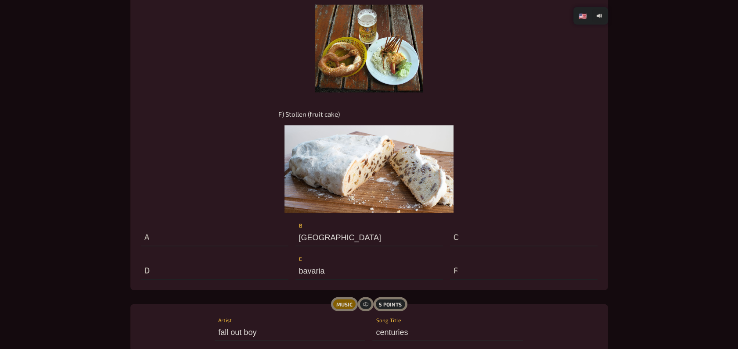
scroll to position [4730, 0]
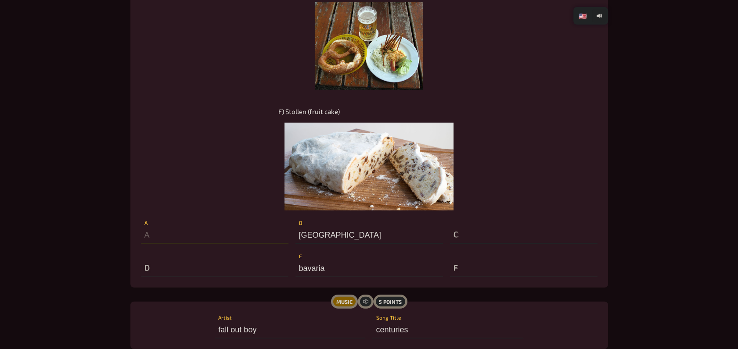
click at [176, 237] on input "text" at bounding box center [214, 236] width 147 height 18
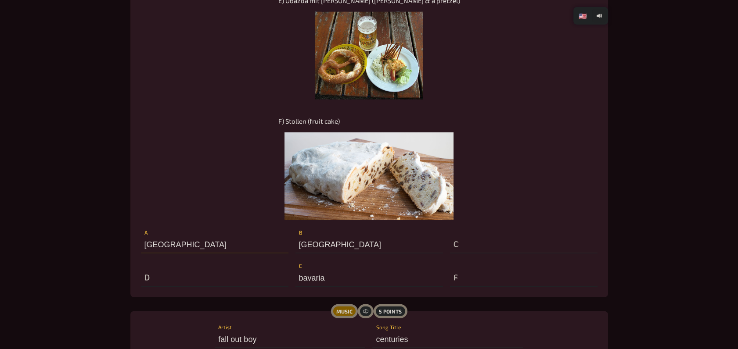
scroll to position [4725, 0]
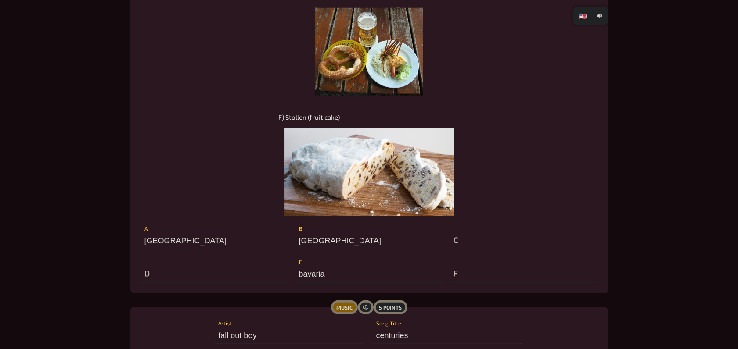
type input "[GEOGRAPHIC_DATA]"
click at [498, 242] on input "text" at bounding box center [523, 241] width 147 height 18
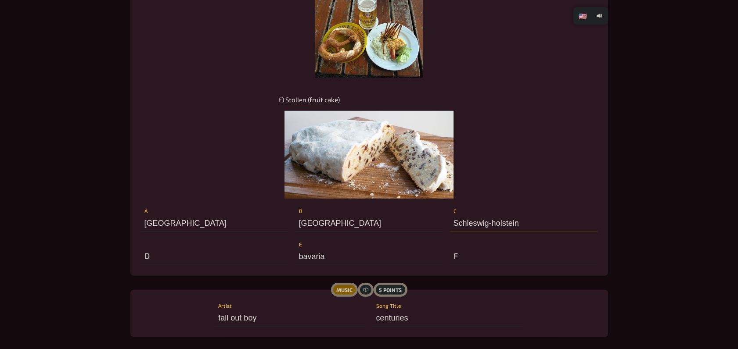
scroll to position [4743, 0]
type input "Schleswig-holstein"
click at [464, 254] on input "text" at bounding box center [523, 257] width 147 height 18
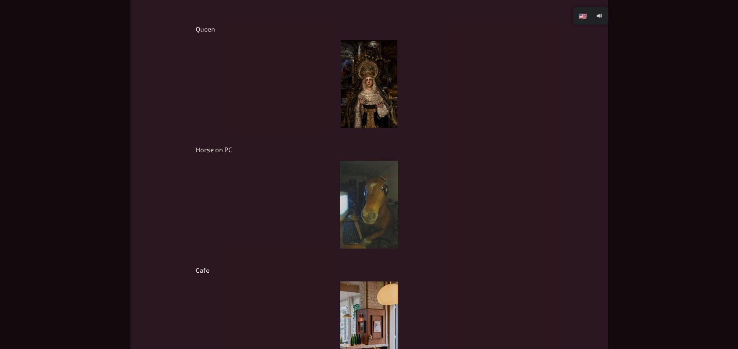
scroll to position [5215, 0]
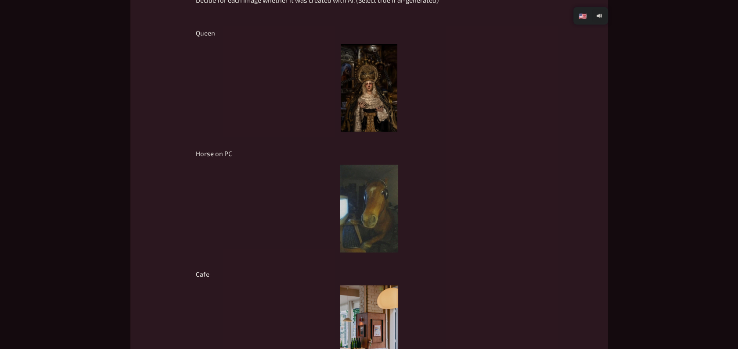
type input "[GEOGRAPHIC_DATA]"
click at [378, 95] on img at bounding box center [369, 88] width 56 height 88
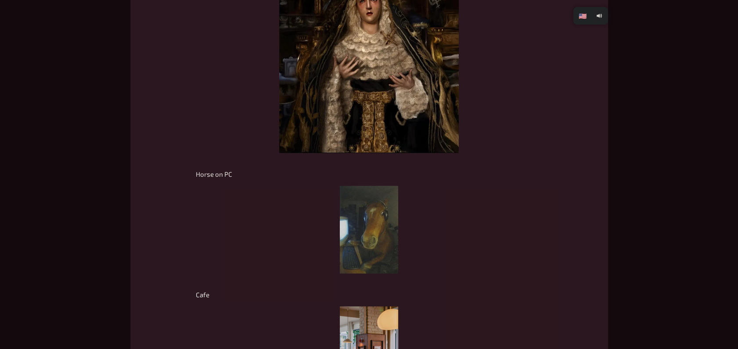
scroll to position [5400, 0]
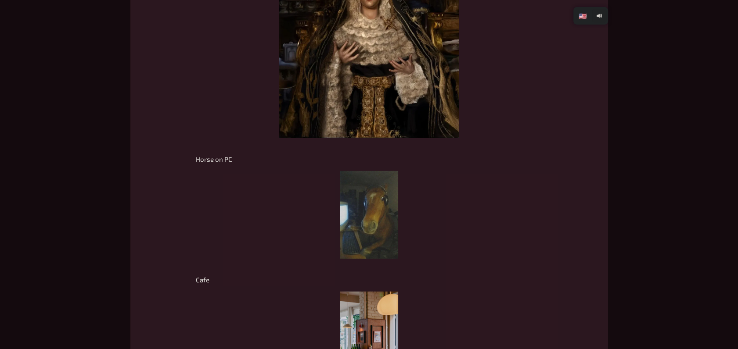
click at [381, 230] on img at bounding box center [369, 215] width 58 height 88
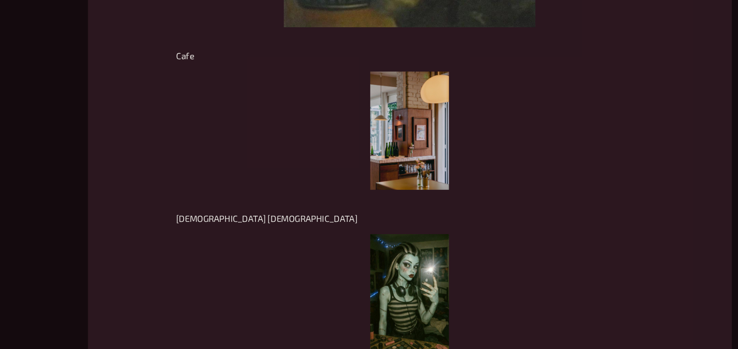
scroll to position [5759, 0]
drag, startPoint x: 371, startPoint y: 42, endPoint x: 361, endPoint y: 196, distance: 154.4
click at [361, 196] on img at bounding box center [369, 169] width 58 height 88
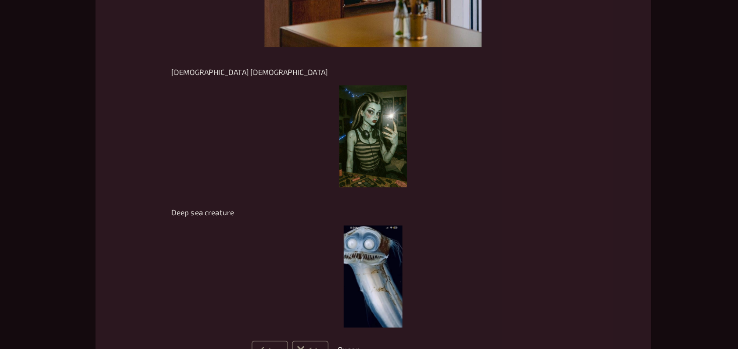
scroll to position [6075, 0]
click at [385, 198] on img at bounding box center [369, 166] width 58 height 88
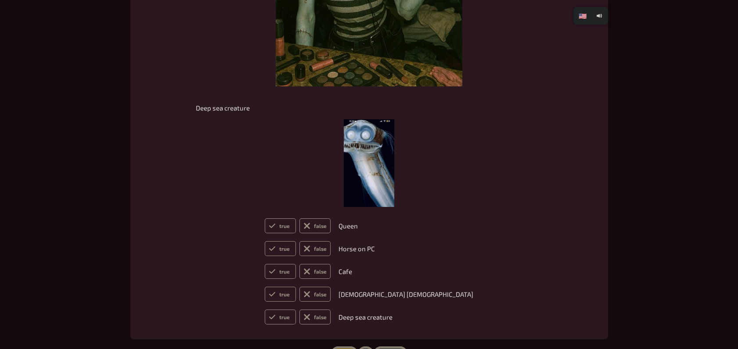
scroll to position [6392, 0]
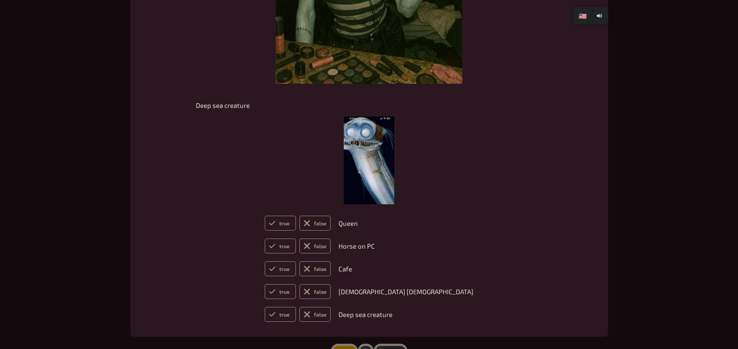
click at [349, 163] on img at bounding box center [369, 161] width 50 height 88
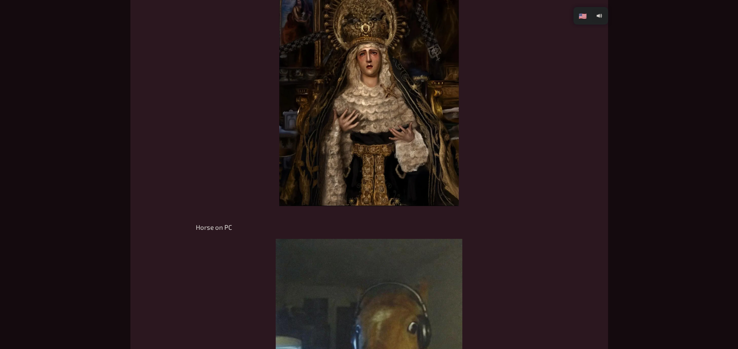
scroll to position [5333, 0]
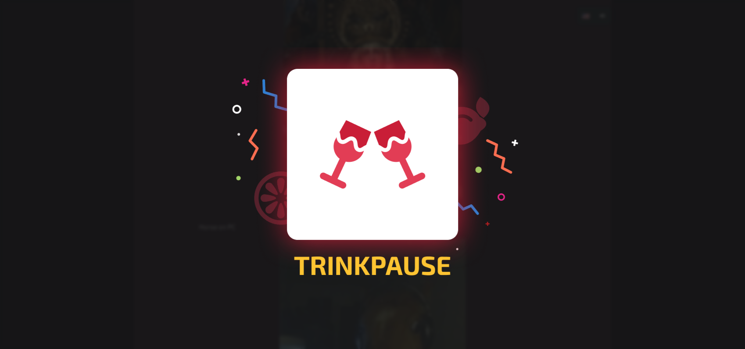
click at [269, 256] on div at bounding box center [372, 174] width 745 height 349
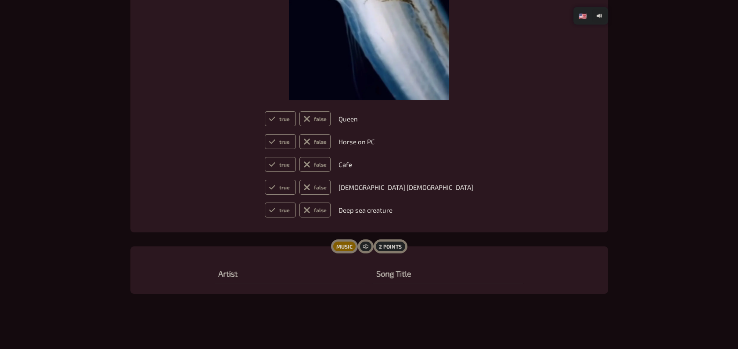
scroll to position [6688, 0]
click at [296, 119] on label "true" at bounding box center [280, 119] width 31 height 15
click at [265, 112] on input "true" at bounding box center [264, 112] width 0 height 0
radio input "true"
click at [310, 144] on icon at bounding box center [306, 142] width 7 height 7
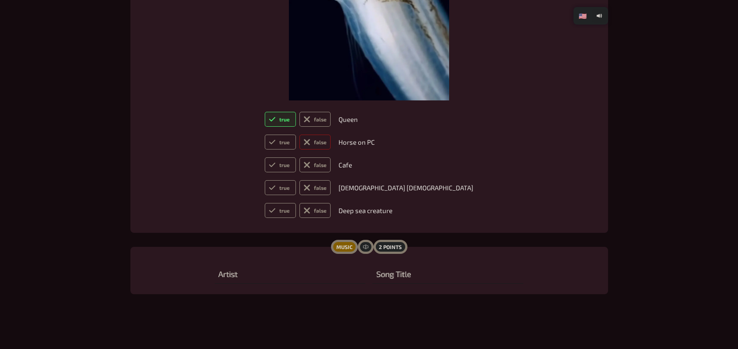
click at [265, 135] on input "false" at bounding box center [264, 134] width 0 height 0
radio input "true"
click at [276, 162] on icon at bounding box center [272, 165] width 7 height 7
click at [265, 158] on input "true" at bounding box center [264, 157] width 0 height 0
radio input "true"
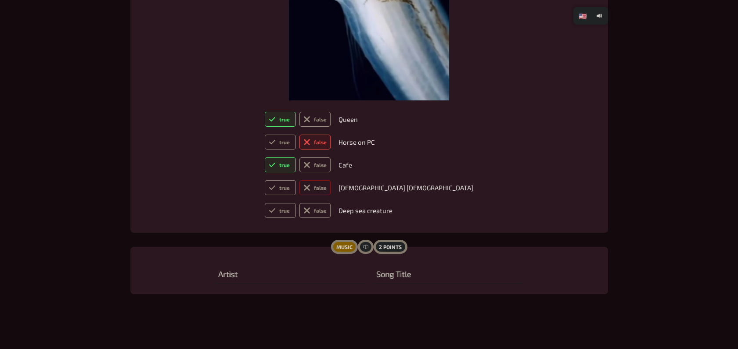
click at [331, 191] on label "false" at bounding box center [314, 187] width 31 height 15
click at [265, 180] on input "false" at bounding box center [264, 180] width 0 height 0
radio input "true"
click at [331, 209] on label "false" at bounding box center [314, 210] width 31 height 15
click at [265, 203] on input "false" at bounding box center [264, 203] width 0 height 0
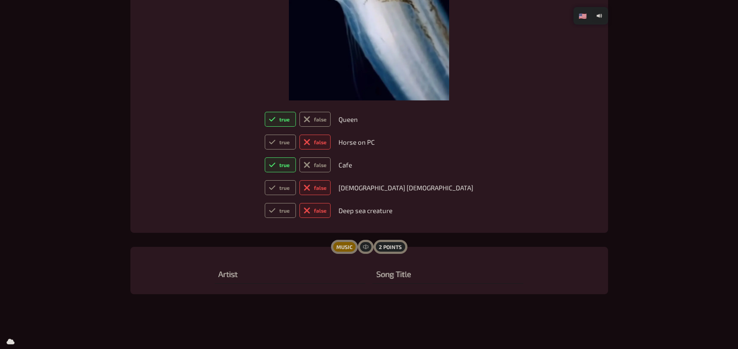
radio input "true"
click at [296, 191] on label "true" at bounding box center [280, 187] width 31 height 15
click at [265, 180] on input "true" at bounding box center [264, 180] width 0 height 0
radio input "true"
click at [331, 185] on label "false" at bounding box center [314, 187] width 31 height 15
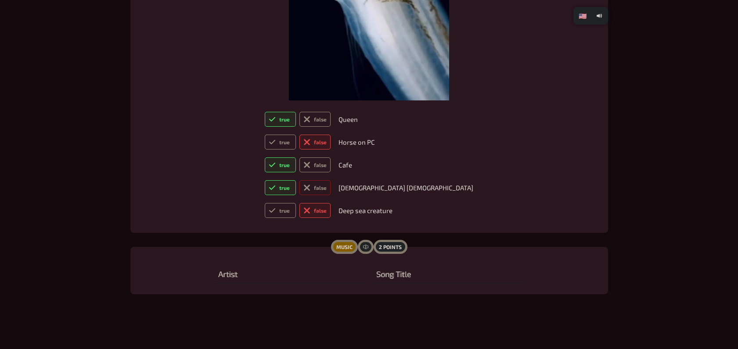
click at [265, 180] on input "false" at bounding box center [264, 180] width 0 height 0
radio input "true"
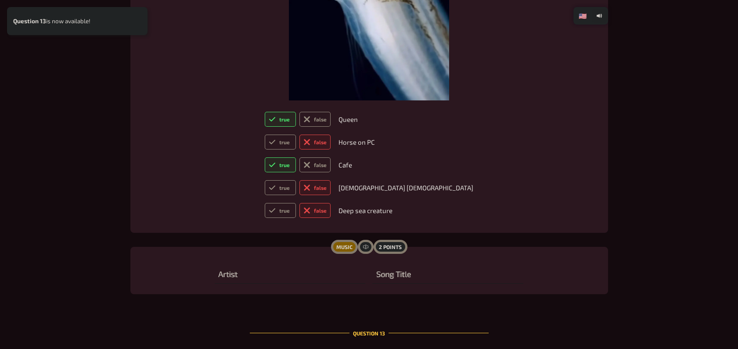
click at [330, 314] on div "Question 13" at bounding box center [369, 334] width 239 height 50
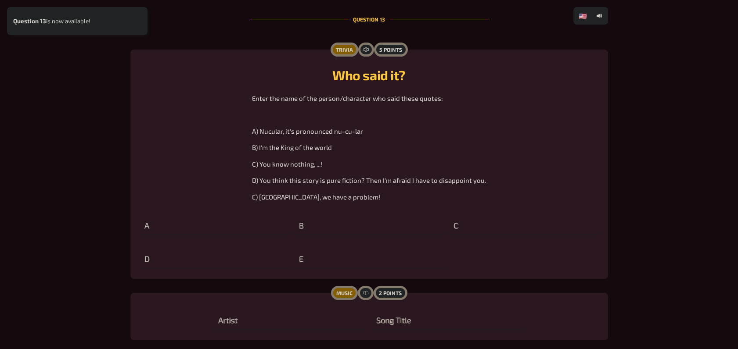
scroll to position [7008, 0]
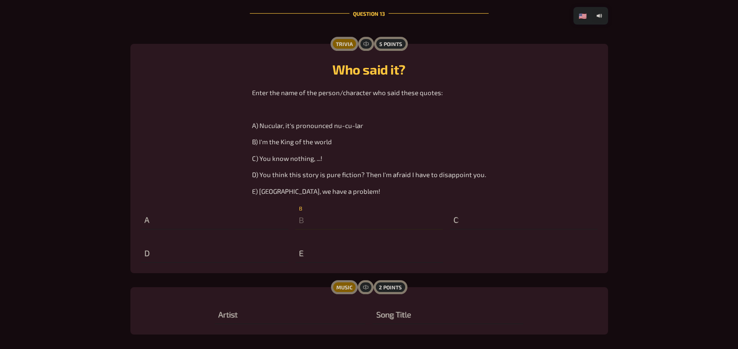
click at [317, 223] on input "text" at bounding box center [368, 221] width 147 height 18
click at [299, 220] on input "titanic" at bounding box center [368, 221] width 147 height 18
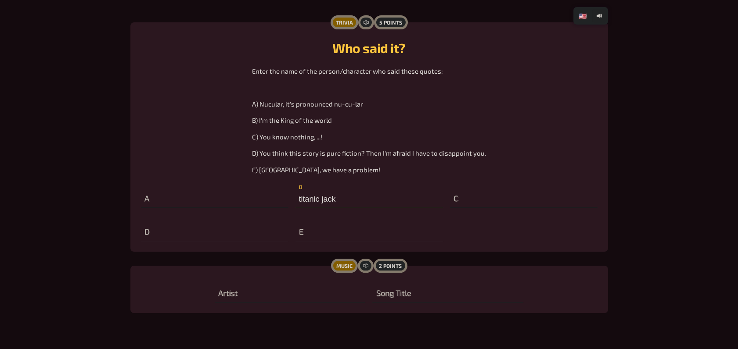
scroll to position [7031, 0]
type input "titanic jack"
click at [242, 291] on input "text" at bounding box center [290, 293] width 151 height 18
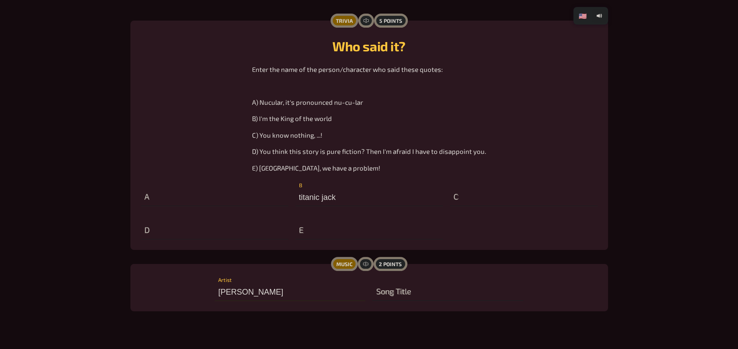
type input "[PERSON_NAME]"
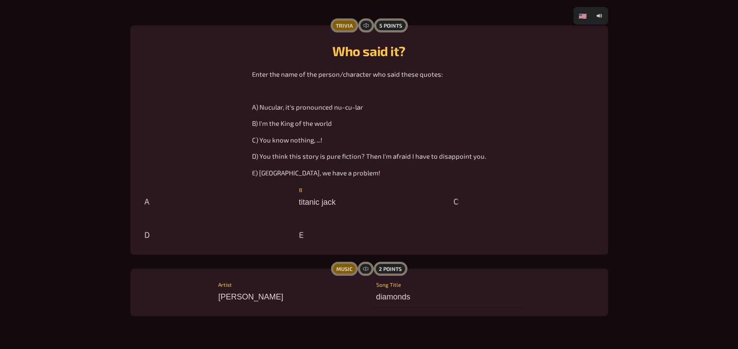
type input "diamonds"
click at [299, 176] on p "E) [GEOGRAPHIC_DATA], we have a problem!" at bounding box center [369, 173] width 234 height 10
click at [267, 172] on span "E) [GEOGRAPHIC_DATA], we have a problem!" at bounding box center [316, 173] width 128 height 8
drag, startPoint x: 267, startPoint y: 172, endPoint x: 302, endPoint y: 172, distance: 34.2
click at [302, 172] on span "E) [GEOGRAPHIC_DATA], we have a problem!" at bounding box center [316, 173] width 128 height 8
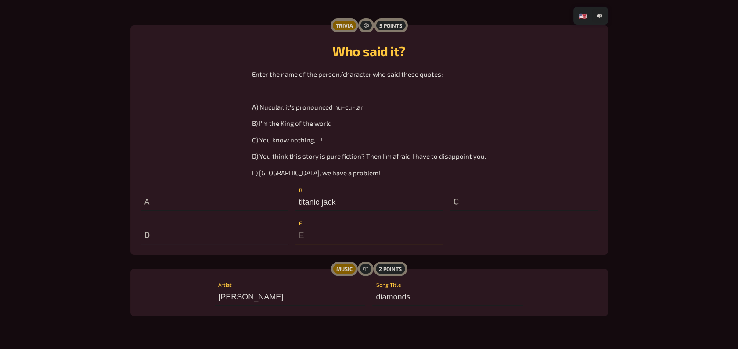
drag, startPoint x: 302, startPoint y: 172, endPoint x: 330, endPoint y: 232, distance: 66.2
click at [330, 232] on input "text" at bounding box center [368, 236] width 147 height 18
click at [469, 202] on input "text" at bounding box center [523, 203] width 147 height 18
type input "z"
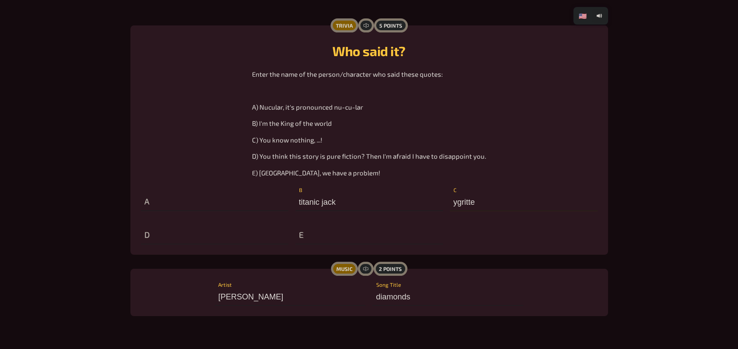
click at [485, 205] on input "ygritte" at bounding box center [523, 203] width 147 height 18
click at [456, 204] on input "ygritte" at bounding box center [523, 203] width 147 height 18
drag, startPoint x: 487, startPoint y: 205, endPoint x: 429, endPoint y: 204, distance: 57.5
click at [431, 204] on div "A titanic jack B ygritte C D E" at bounding box center [369, 215] width 457 height 60
click at [497, 195] on input "ygritte" at bounding box center [523, 203] width 147 height 18
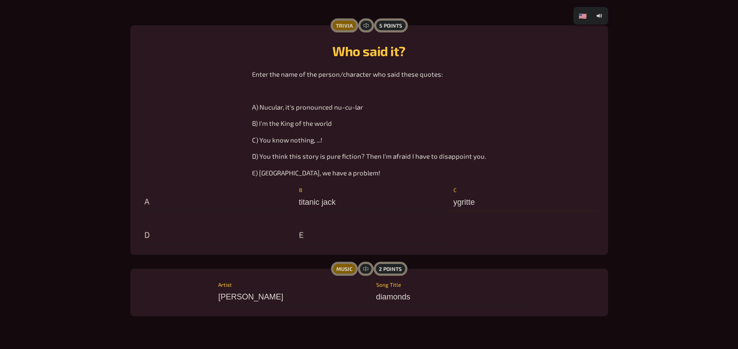
type input "ygritte"
click at [301, 231] on input "text" at bounding box center [368, 236] width 147 height 18
click at [240, 197] on input "text" at bounding box center [214, 203] width 147 height 18
type input "dictator"
click at [325, 234] on input "text" at bounding box center [368, 236] width 147 height 18
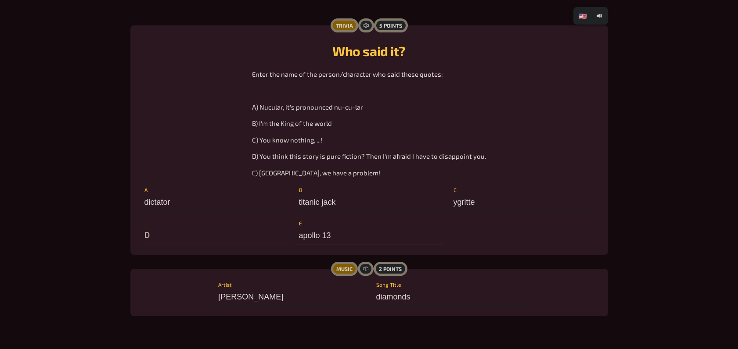
type input "apollo 13"
click at [200, 241] on input "text" at bounding box center [214, 236] width 147 height 18
drag, startPoint x: 200, startPoint y: 241, endPoint x: 4, endPoint y: 183, distance: 205.0
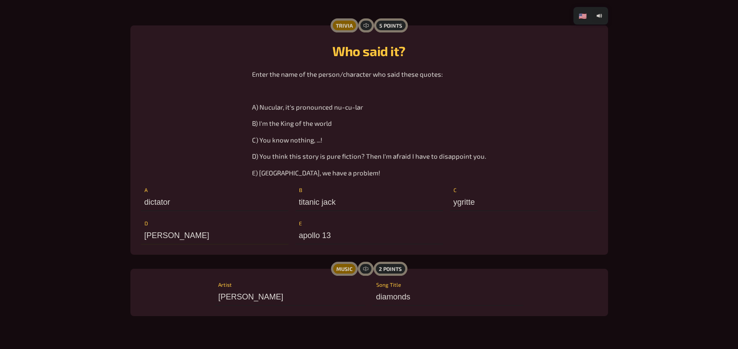
click at [193, 233] on input "[PERSON_NAME]" at bounding box center [214, 236] width 147 height 18
type input "r"
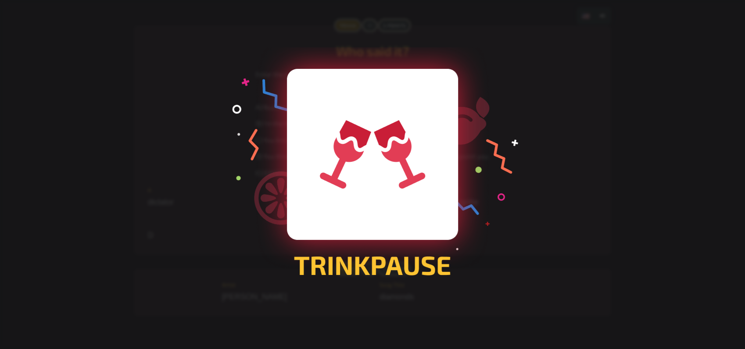
click at [357, 171] on div at bounding box center [372, 174] width 745 height 349
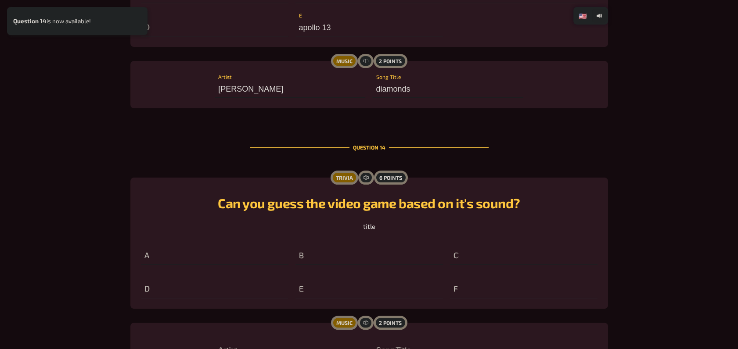
scroll to position [7312, 0]
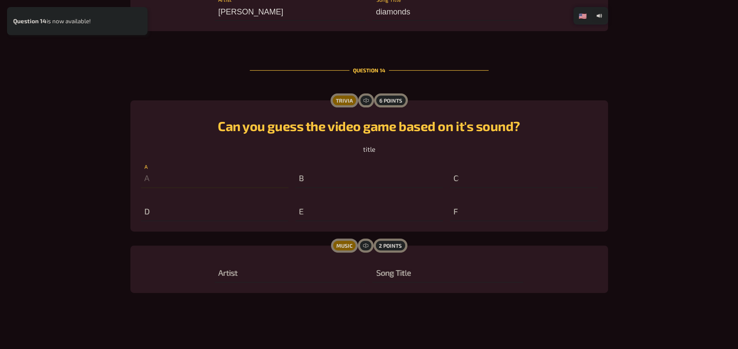
click at [259, 176] on input "text" at bounding box center [214, 179] width 147 height 18
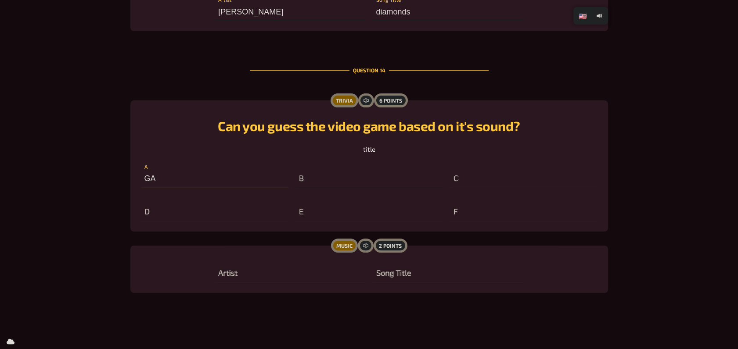
type input "G"
type input "T"
type input "GTA 5 wasted"
click at [316, 176] on input "text" at bounding box center [368, 179] width 147 height 18
type input "mario kart"
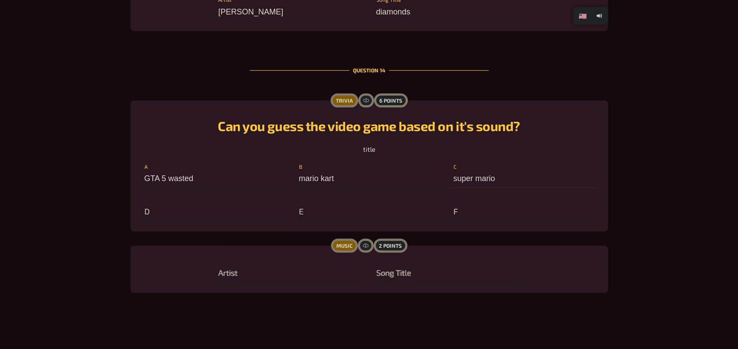
type input "super mario"
click at [161, 214] on input "text" at bounding box center [214, 213] width 147 height 18
type input "s"
type input "emtal"
type input "metal gear solid"
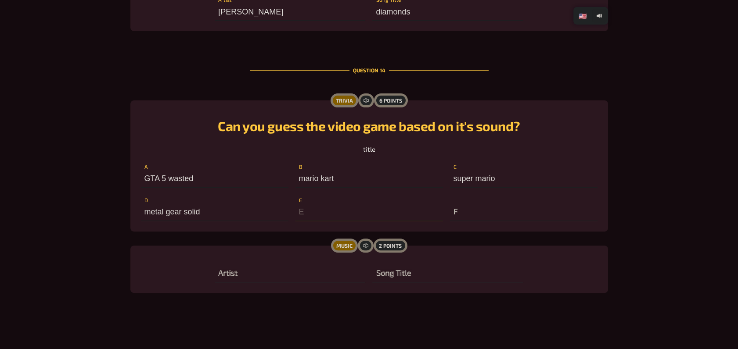
click at [319, 204] on input "text" at bounding box center [368, 213] width 147 height 18
type input "the legend of zelda the windwaker"
type input "skzrim"
type input "skyrim"
click at [243, 273] on input "text" at bounding box center [290, 274] width 151 height 18
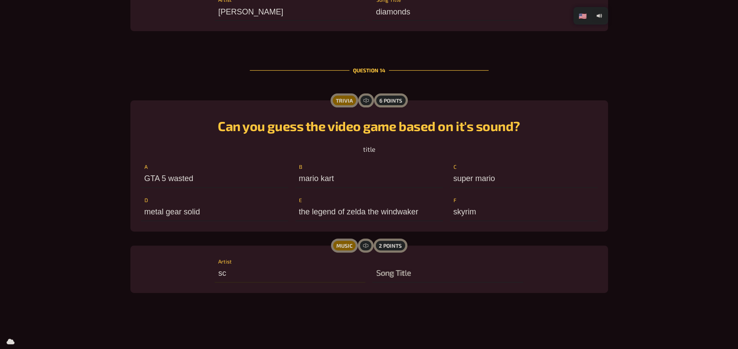
type input "s"
type input "k"
type input "knife party"
click at [396, 270] on input "text" at bounding box center [447, 274] width 151 height 18
click at [403, 272] on input "keep the flame on" at bounding box center [447, 274] width 151 height 18
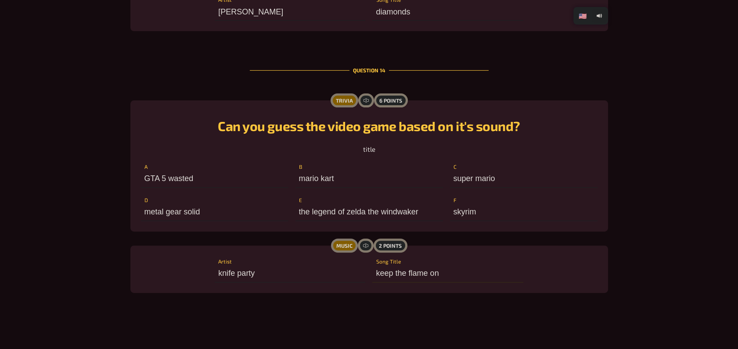
drag, startPoint x: 406, startPoint y: 272, endPoint x: 311, endPoint y: 263, distance: 95.2
click at [311, 263] on div "knife party Artist keep the flame on Song Title" at bounding box center [369, 269] width 308 height 26
click at [429, 270] on input "flame on" at bounding box center [447, 274] width 151 height 18
type input "flame on max"
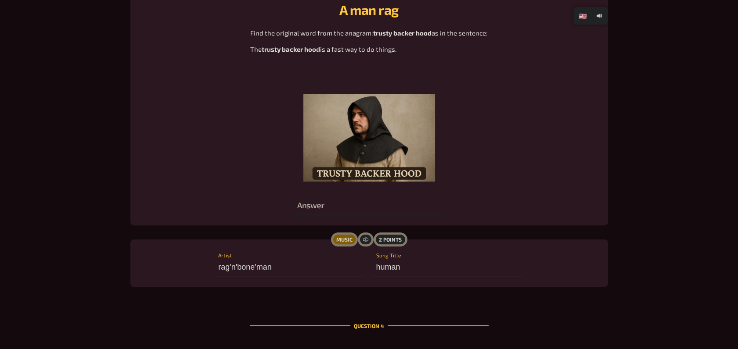
scroll to position [1194, 0]
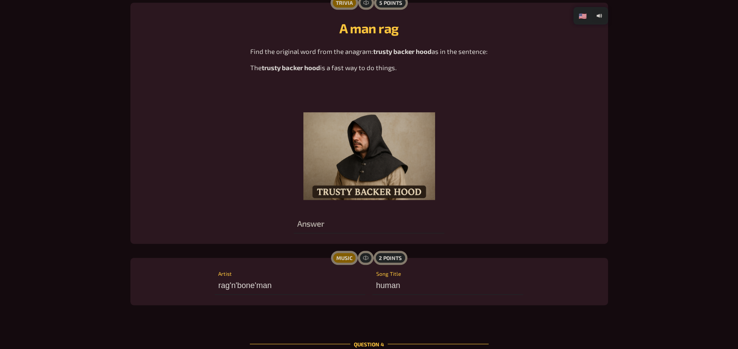
click at [269, 69] on span "trusty backer hood" at bounding box center [291, 68] width 58 height 8
drag, startPoint x: 269, startPoint y: 69, endPoint x: 307, endPoint y: 67, distance: 38.3
click at [307, 67] on span "trusty backer hood" at bounding box center [291, 68] width 58 height 8
copy span "trusty backer hood"
click at [340, 224] on input "text" at bounding box center [369, 225] width 151 height 18
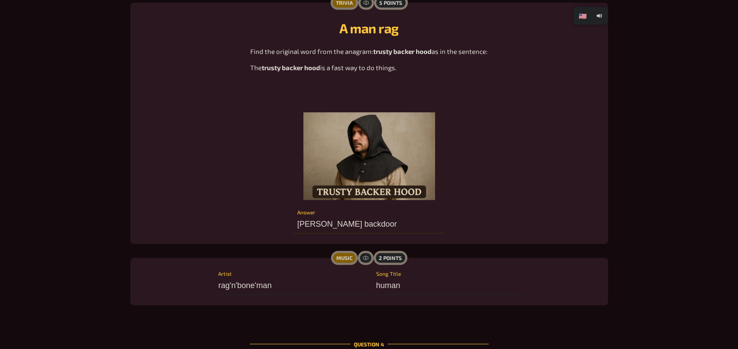
click at [360, 224] on input "[PERSON_NAME] backdoor" at bounding box center [369, 225] width 151 height 18
type input "by hacked rootusr"
click at [222, 201] on div "A man rag Find the original word from the anagram: trusty backer hood as in the…" at bounding box center [369, 123] width 457 height 220
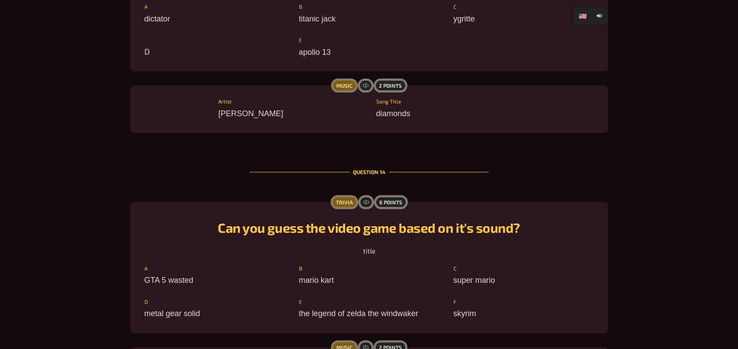
scroll to position [7312, 0]
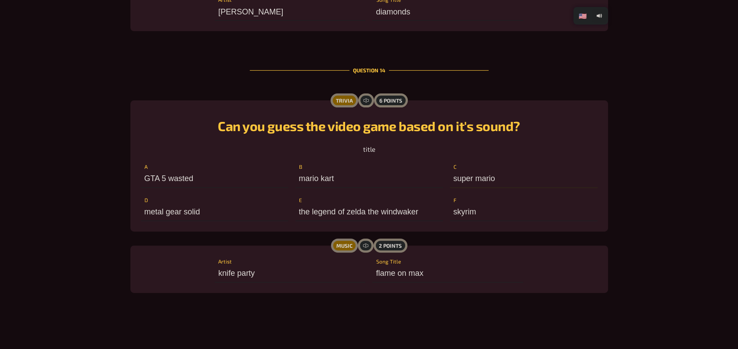
click at [502, 176] on input "super mario" at bounding box center [523, 179] width 147 height 18
click at [526, 182] on input "super mario" at bounding box center [523, 179] width 147 height 18
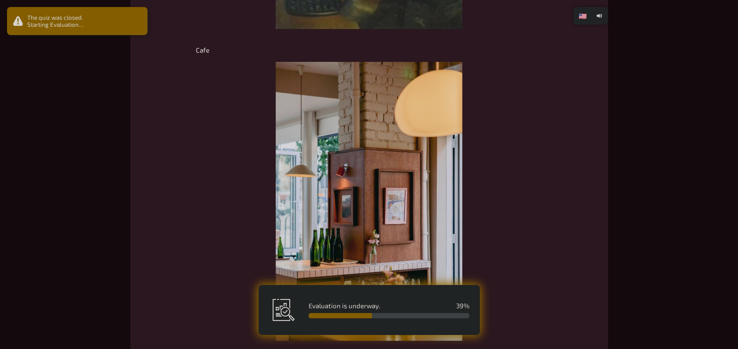
scroll to position [8965, 0]
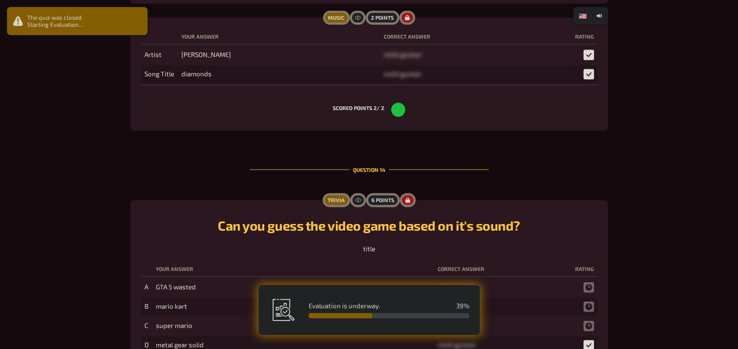
click at [271, 211] on div "Can you guess the video game based on it's sound? title" at bounding box center [369, 232] width 457 height 43
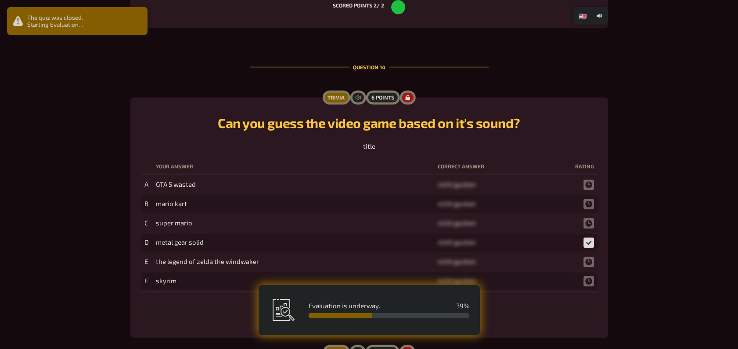
scroll to position [9068, 0]
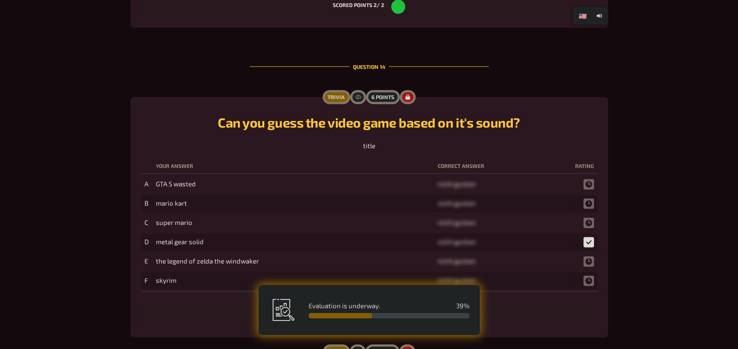
drag, startPoint x: 476, startPoint y: 201, endPoint x: 201, endPoint y: 193, distance: 274.9
click at [211, 194] on tbody "A GTA 5 wasted nicht gucken B mario kart nicht gucken C super mario nicht gucke…" at bounding box center [369, 233] width 457 height 114
click at [183, 234] on td "metal gear solid" at bounding box center [293, 243] width 282 height 18
drag, startPoint x: 183, startPoint y: 208, endPoint x: 263, endPoint y: 195, distance: 80.0
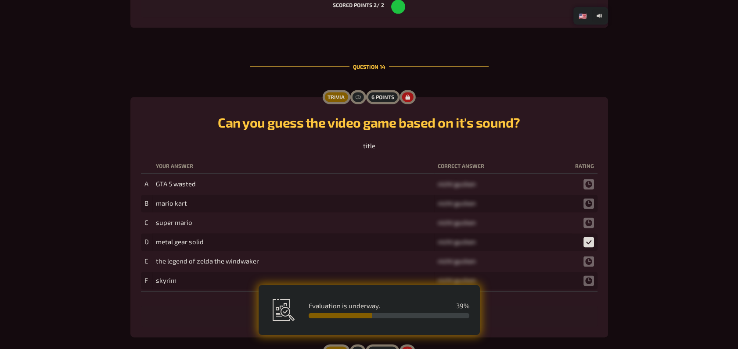
click at [263, 214] on td "super mario" at bounding box center [293, 223] width 282 height 18
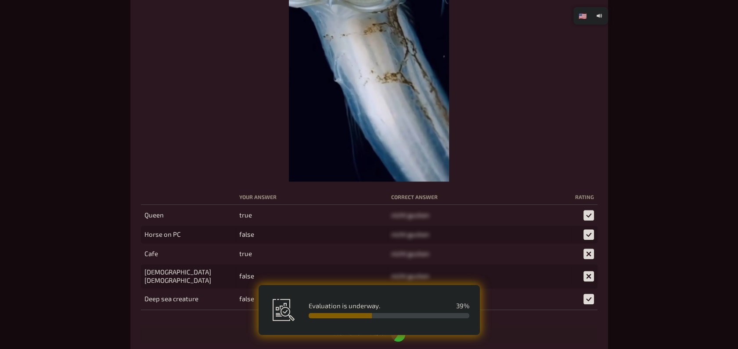
scroll to position [8098, 0]
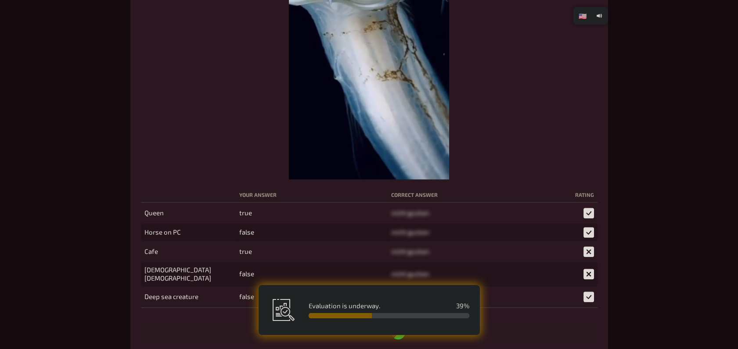
click at [236, 263] on td "false" at bounding box center [312, 275] width 152 height 24
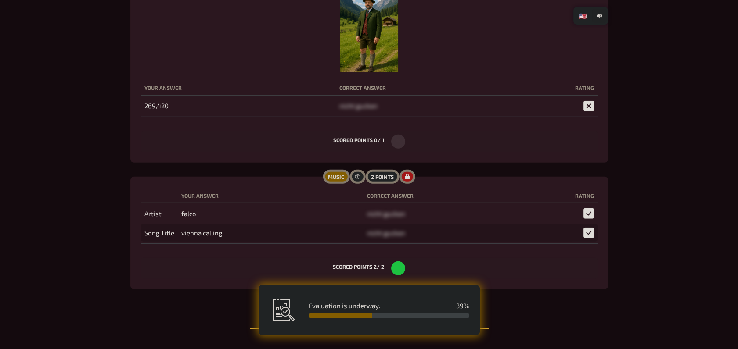
scroll to position [5054, 0]
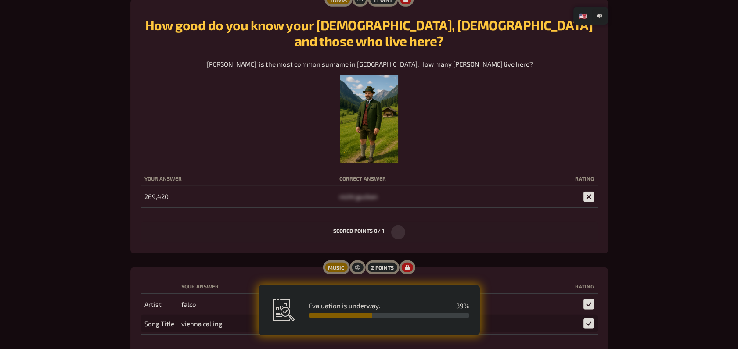
drag, startPoint x: 320, startPoint y: 173, endPoint x: 330, endPoint y: 191, distance: 20.5
click at [330, 191] on div "How good do you know your [DEMOGRAPHIC_DATA], [DEMOGRAPHIC_DATA] and those who …" at bounding box center [369, 126] width 457 height 233
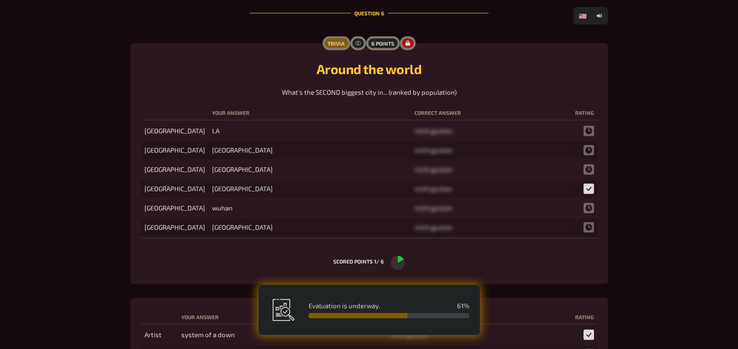
scroll to position [3406, 0]
click at [209, 181] on td "[GEOGRAPHIC_DATA]" at bounding box center [310, 190] width 202 height 18
drag, startPoint x: 194, startPoint y: 179, endPoint x: 218, endPoint y: 185, distance: 24.0
click at [218, 185] on td "[GEOGRAPHIC_DATA]" at bounding box center [310, 190] width 202 height 18
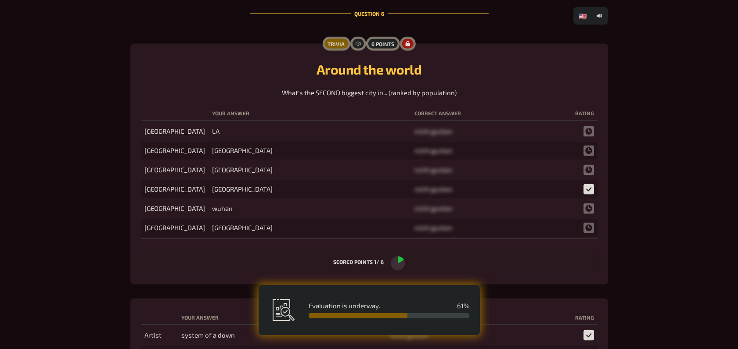
click at [287, 201] on td "wuhan" at bounding box center [310, 209] width 202 height 18
click at [209, 201] on td "wuhan" at bounding box center [310, 209] width 202 height 18
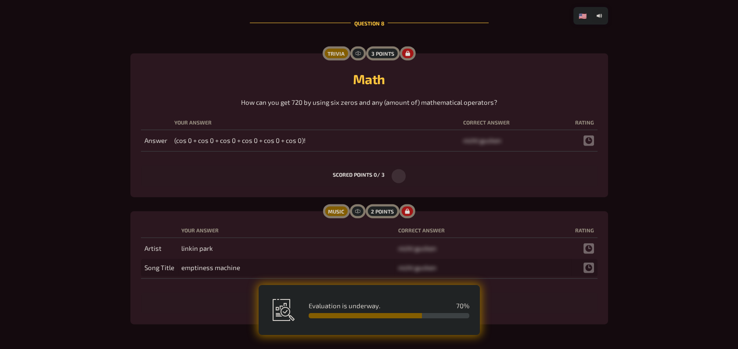
scroll to position [4199, 0]
click at [309, 143] on td "(cos 0 + cos 0 + cos 0 + cos 0 + cos 0 + cos 0)!" at bounding box center [315, 142] width 289 height 18
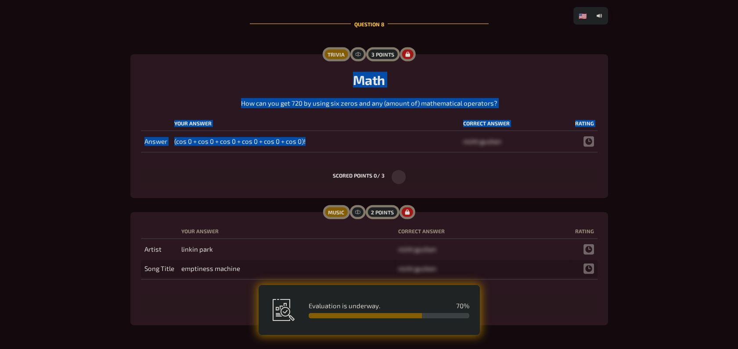
drag, startPoint x: 309, startPoint y: 144, endPoint x: 114, endPoint y: 152, distance: 195.1
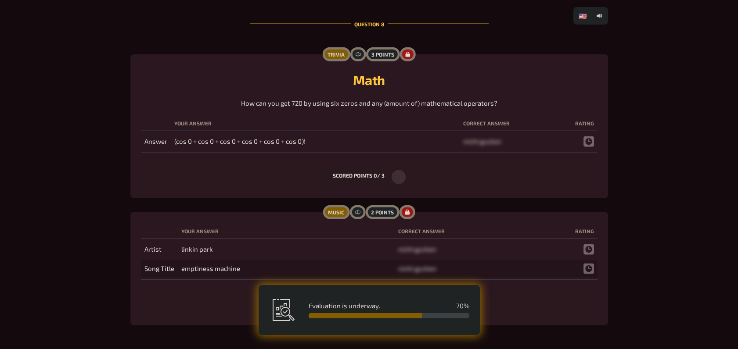
drag, startPoint x: 114, startPoint y: 152, endPoint x: 186, endPoint y: 182, distance: 77.9
click at [186, 182] on div "scored points 0 / 3" at bounding box center [369, 177] width 457 height 21
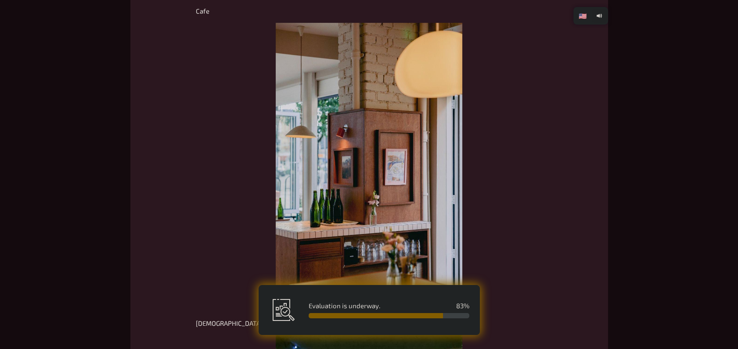
scroll to position [7350, 0]
drag, startPoint x: 330, startPoint y: 184, endPoint x: 392, endPoint y: 221, distance: 72.6
click at [392, 221] on img at bounding box center [369, 164] width 187 height 280
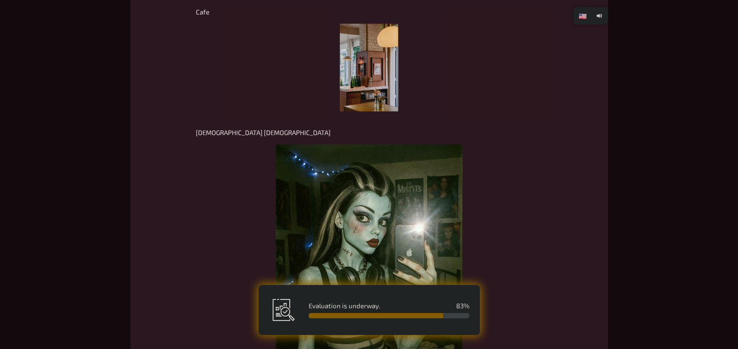
click at [377, 39] on img at bounding box center [369, 68] width 58 height 88
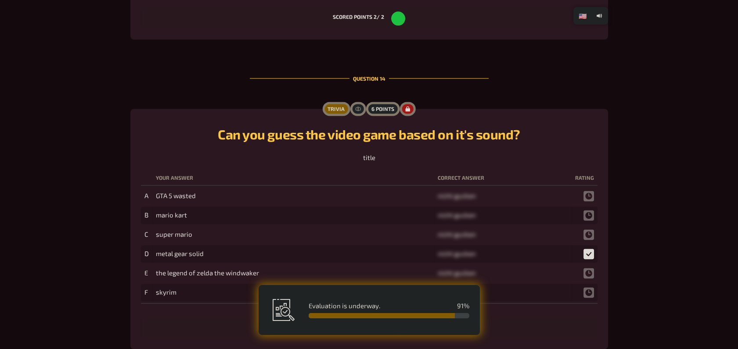
scroll to position [9056, 0]
click at [217, 265] on td "the legend of zelda the windwaker" at bounding box center [293, 274] width 282 height 18
drag, startPoint x: 217, startPoint y: 235, endPoint x: 253, endPoint y: 239, distance: 36.6
click at [253, 265] on td "the legend of zelda the windwaker" at bounding box center [293, 274] width 282 height 18
drag, startPoint x: 253, startPoint y: 239, endPoint x: 263, endPoint y: 242, distance: 10.7
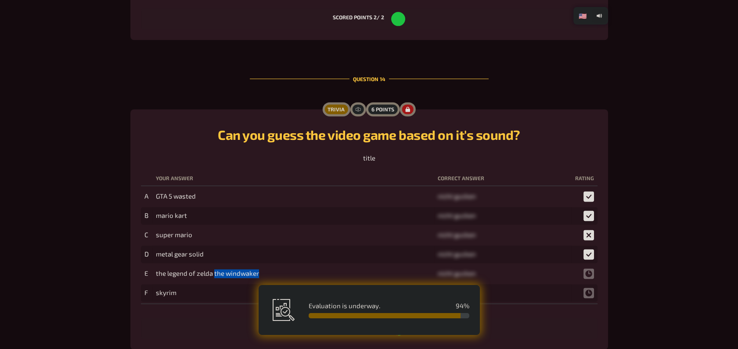
click at [263, 265] on td "the legend of zelda the windwaker" at bounding box center [293, 274] width 282 height 18
click at [317, 246] on td "metal gear solid" at bounding box center [293, 255] width 282 height 18
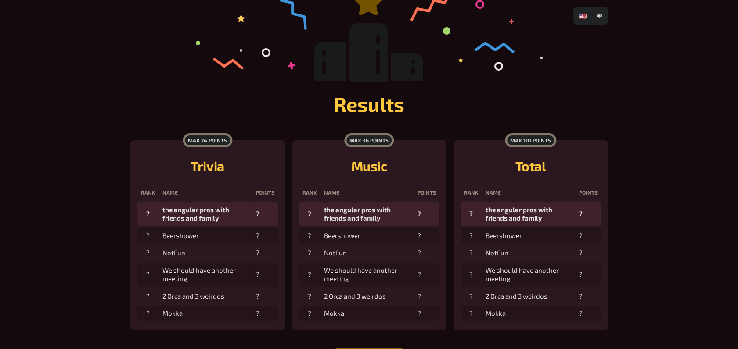
scroll to position [113, 0]
